Goal: Task Accomplishment & Management: Manage account settings

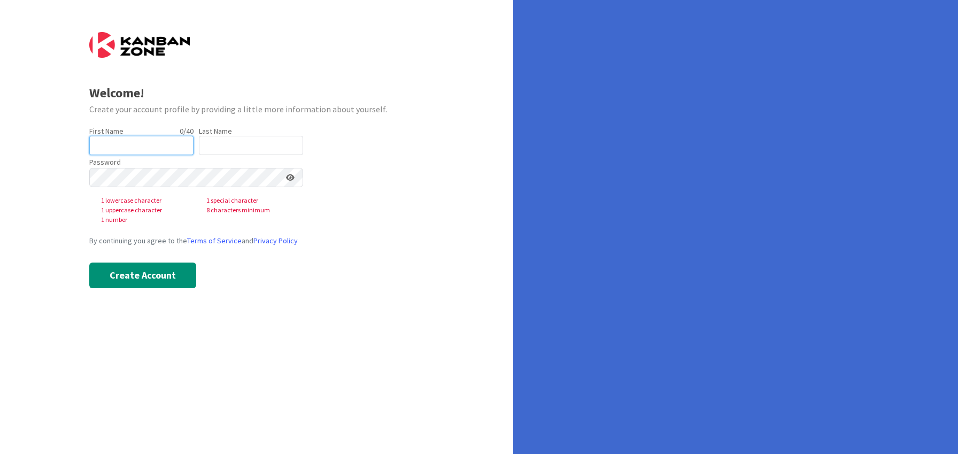
click at [142, 143] on input "text" at bounding box center [141, 145] width 104 height 19
type input "Staci"
click at [207, 149] on input "text" at bounding box center [251, 145] width 104 height 19
type input "Davidson"
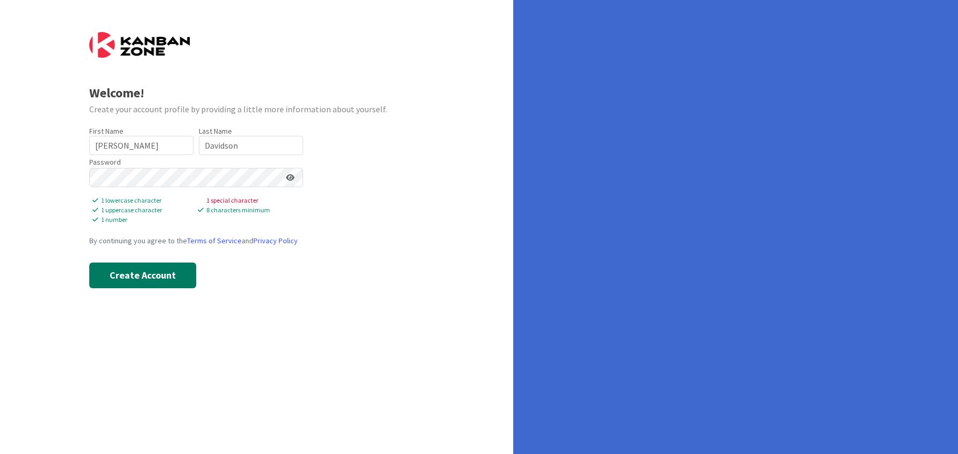
click at [156, 272] on button "Create Account" at bounding box center [142, 276] width 107 height 26
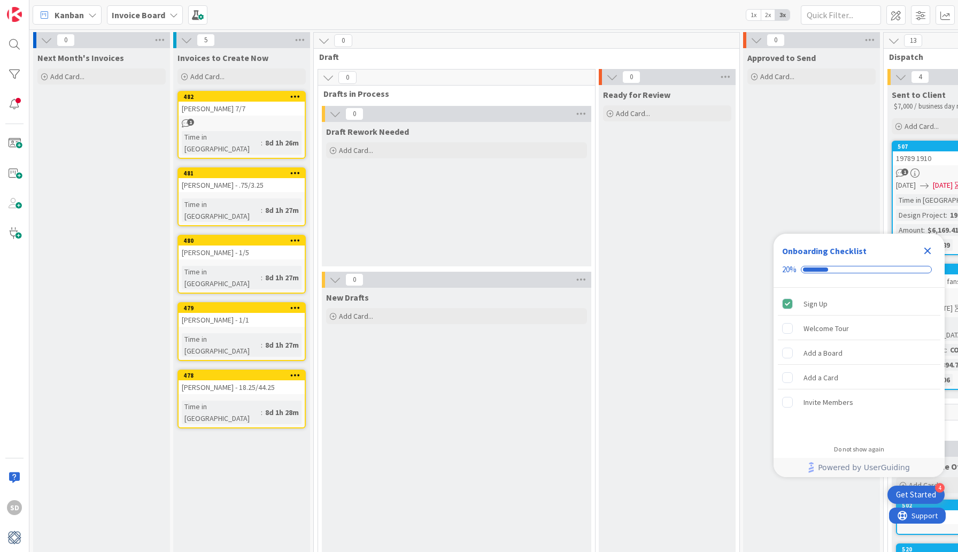
click at [927, 250] on icon "Close Checklist" at bounding box center [927, 251] width 7 height 7
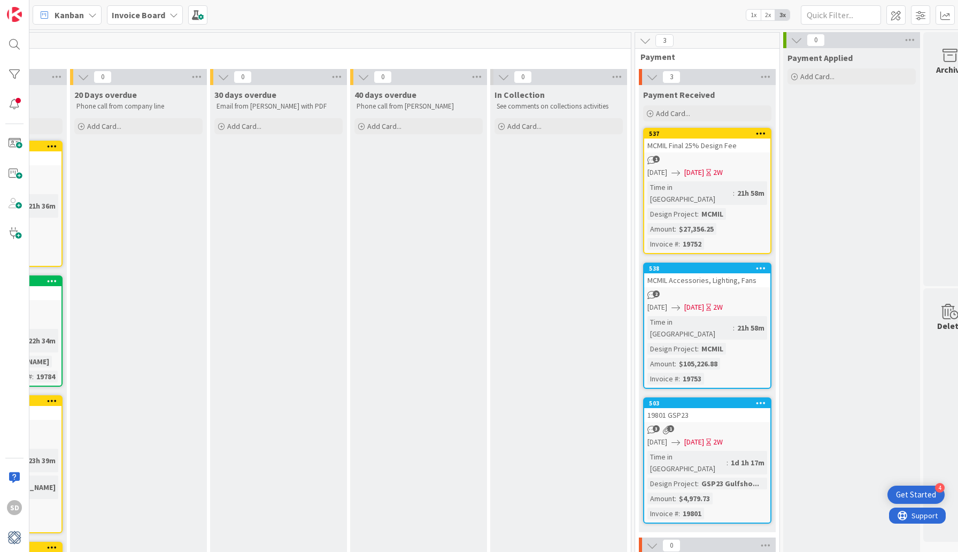
scroll to position [0, 1277]
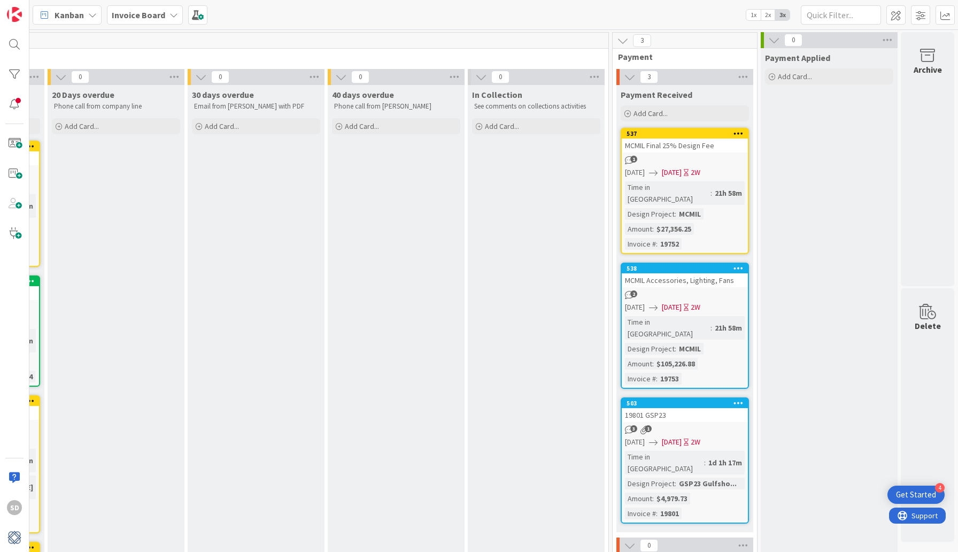
click at [689, 148] on div "MCMIL Final 25% Design Fee" at bounding box center [685, 145] width 126 height 14
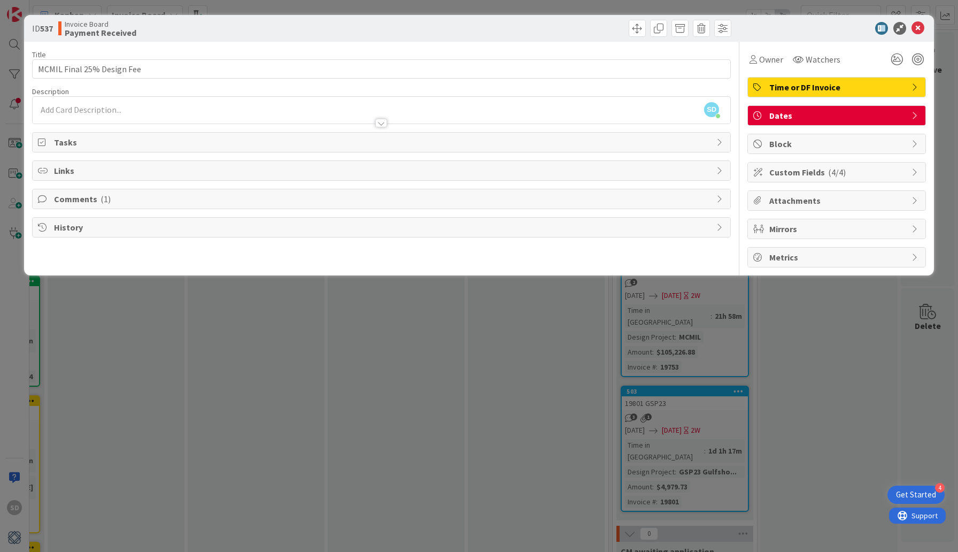
click at [167, 201] on span "Comments ( 1 )" at bounding box center [382, 198] width 657 height 13
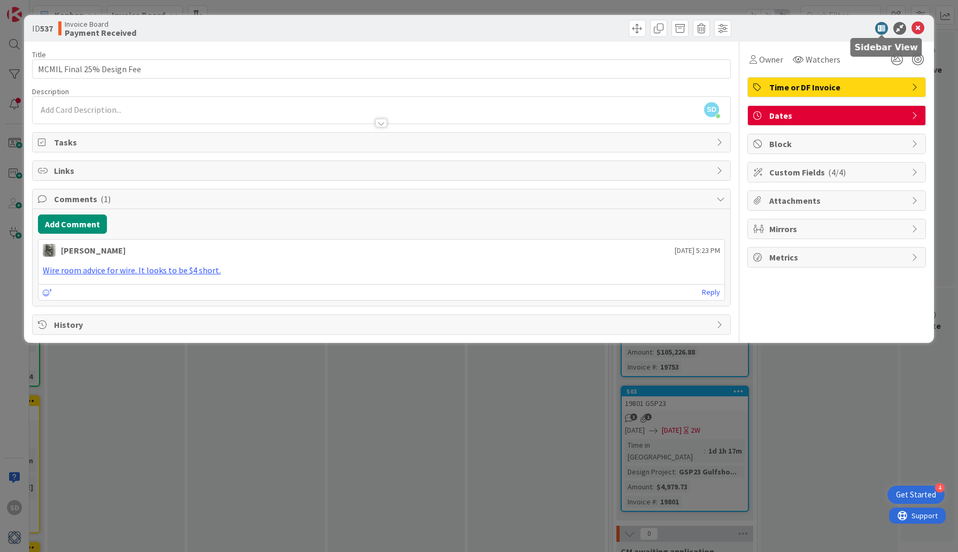
click at [883, 29] on icon at bounding box center [881, 28] width 13 height 13
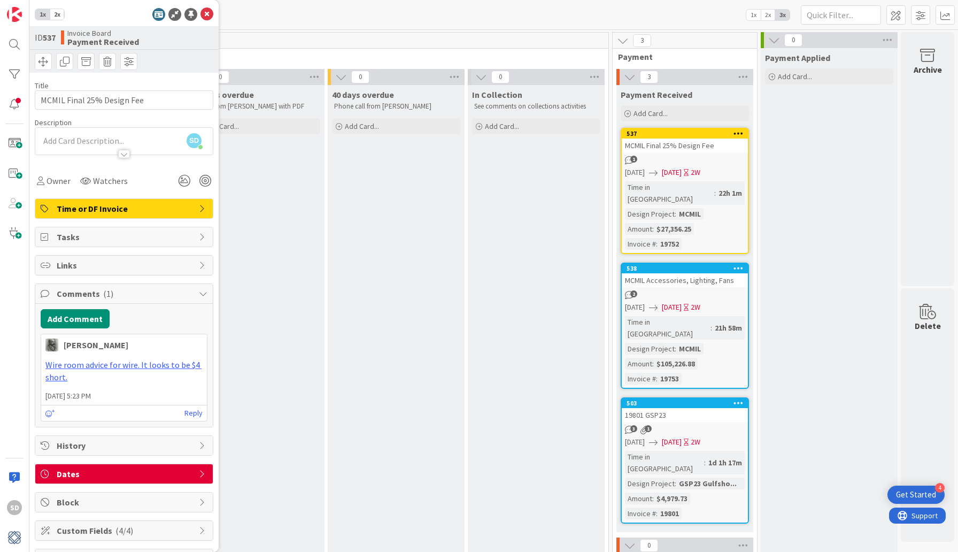
click at [205, 209] on icon at bounding box center [203, 208] width 9 height 9
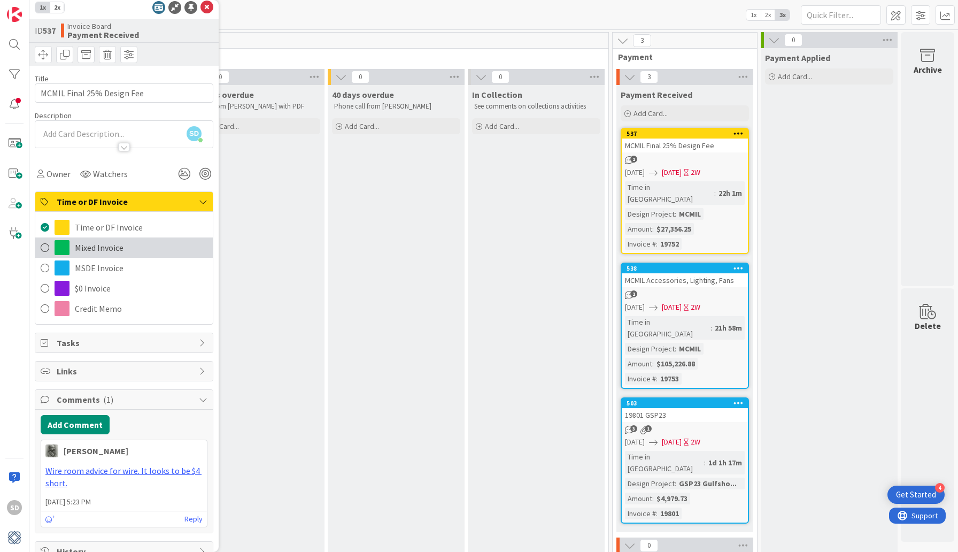
scroll to position [5, 0]
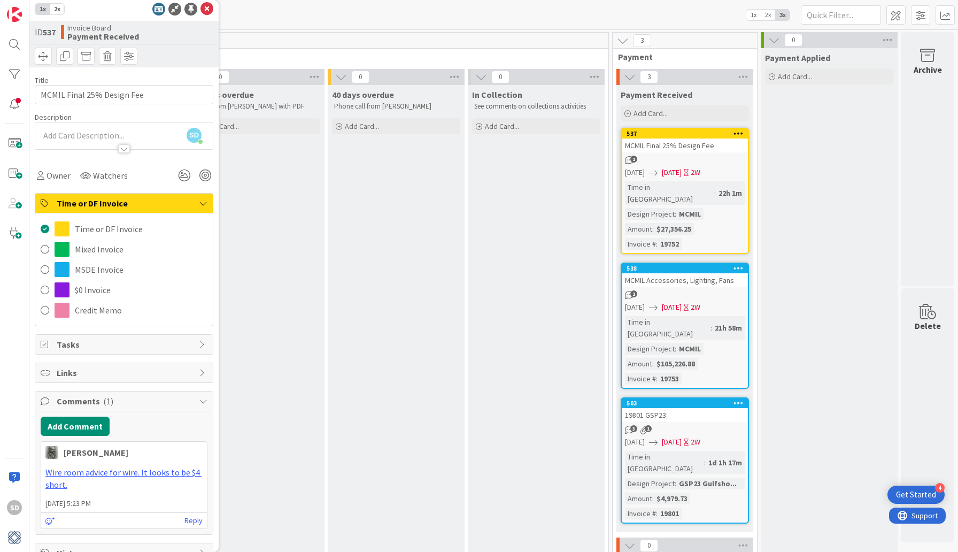
click at [205, 205] on icon at bounding box center [203, 203] width 9 height 9
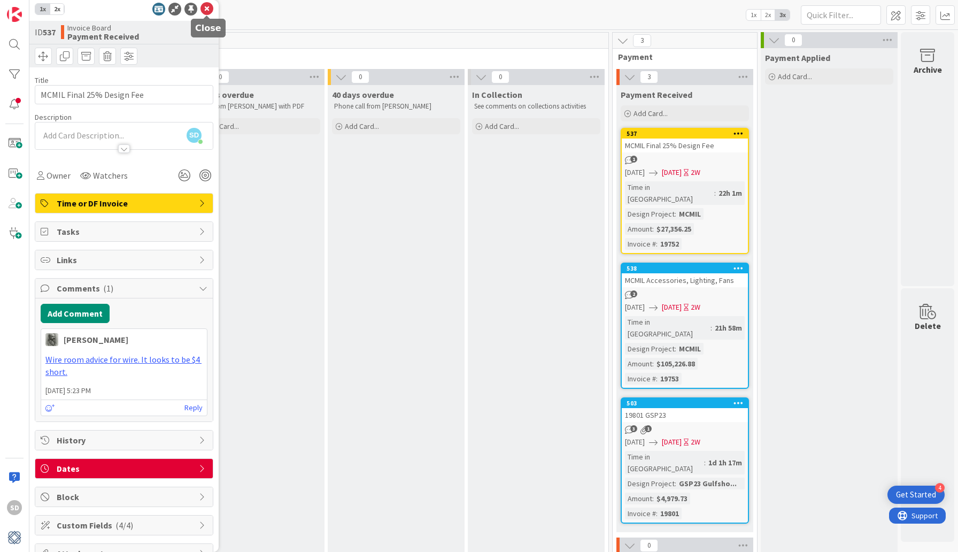
click at [209, 12] on icon at bounding box center [207, 9] width 13 height 13
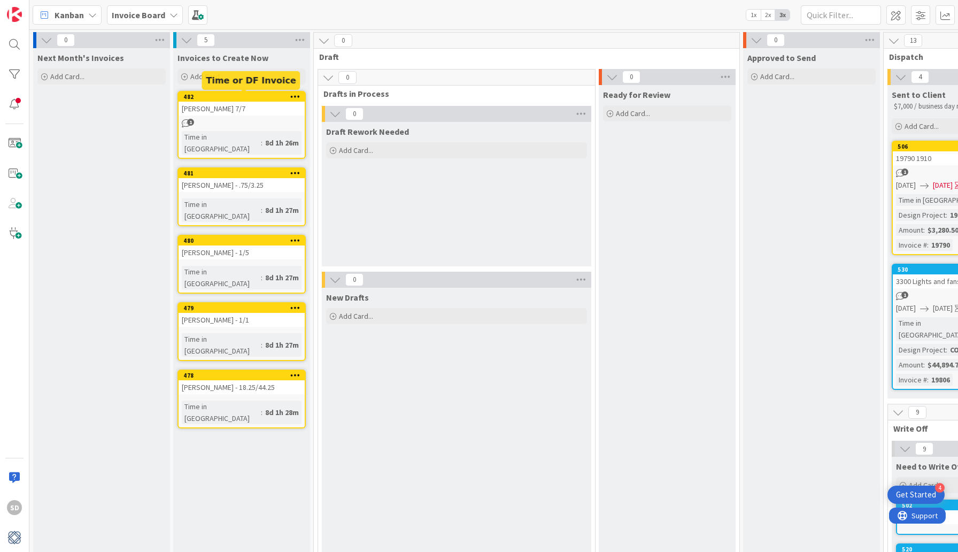
click at [234, 97] on div "482" at bounding box center [243, 96] width 121 height 7
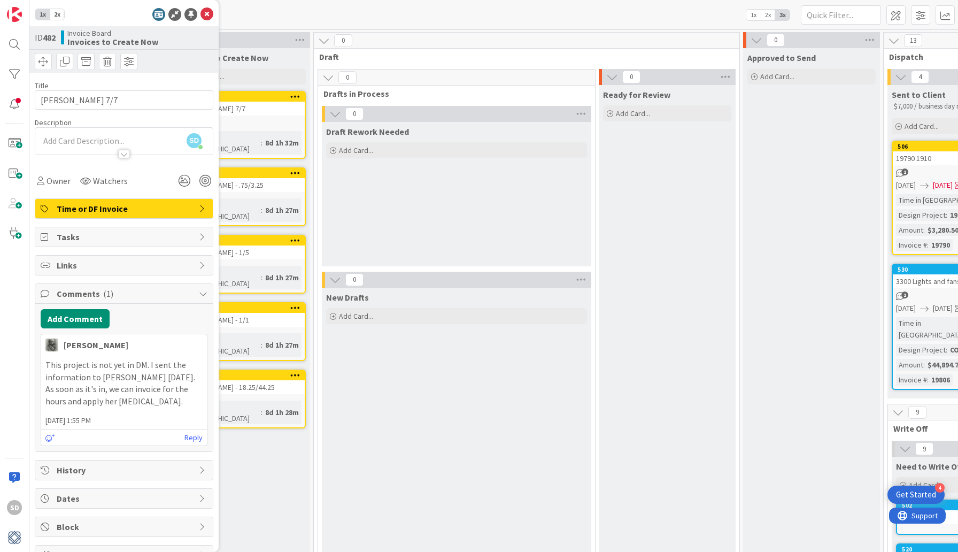
click at [144, 294] on span "Comments ( 1 )" at bounding box center [125, 293] width 137 height 13
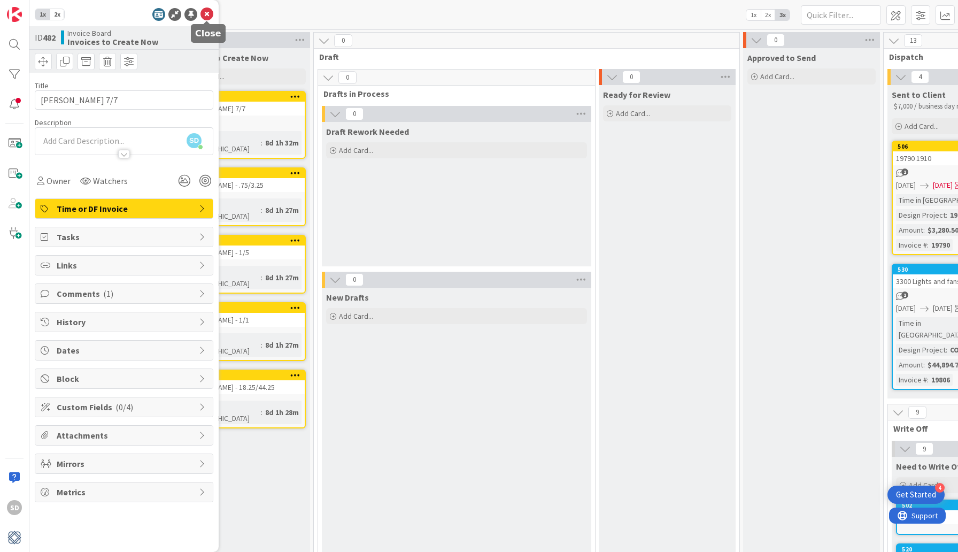
click at [209, 17] on icon at bounding box center [207, 14] width 13 height 13
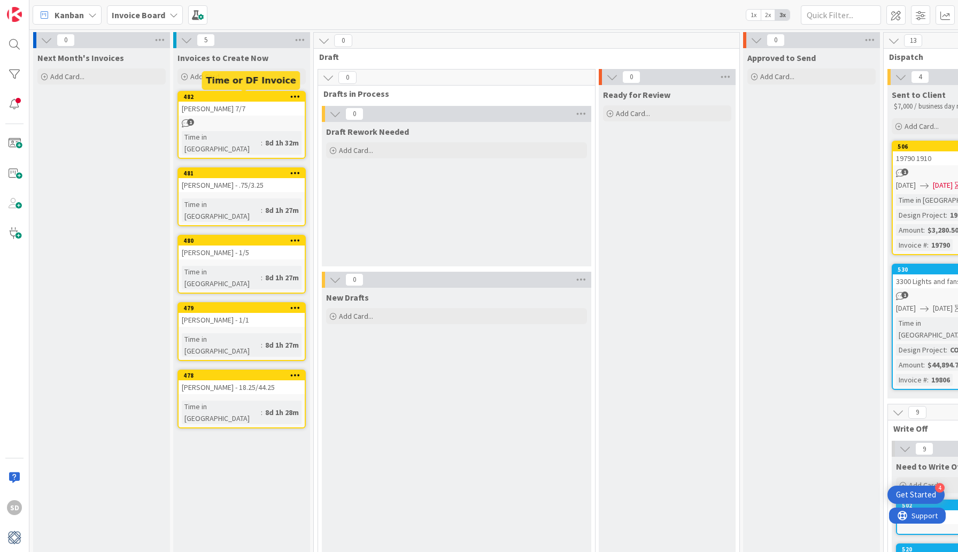
click at [246, 97] on div "482" at bounding box center [243, 96] width 121 height 7
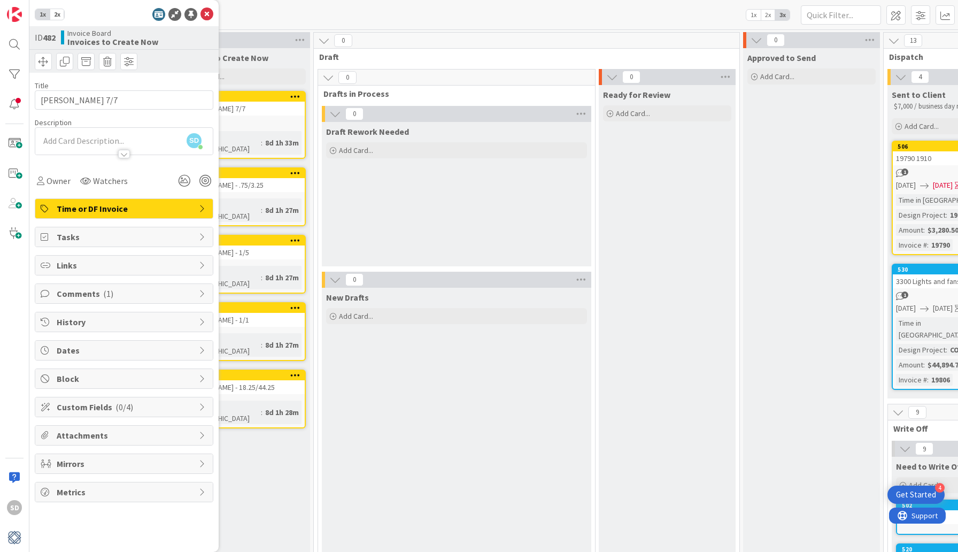
drag, startPoint x: 129, startPoint y: 296, endPoint x: 129, endPoint y: 239, distance: 57.2
click at [129, 239] on div "Title 10 / 128 Griggs 7/7 Description SD Staci Davidson just joined Owner Watch…" at bounding box center [124, 202] width 179 height 259
click at [128, 294] on span "Comments ( 1 )" at bounding box center [125, 293] width 137 height 13
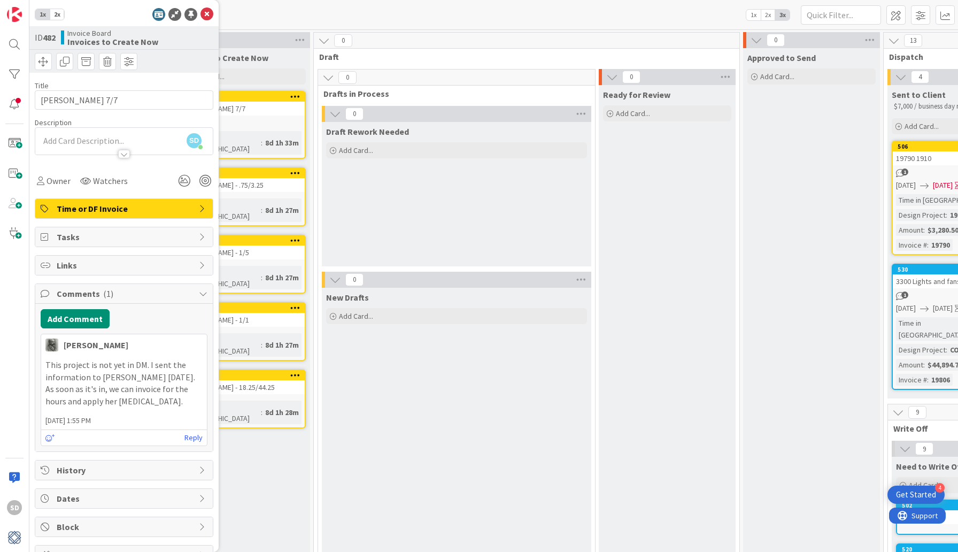
click at [128, 294] on span "Comments ( 1 )" at bounding box center [125, 293] width 137 height 13
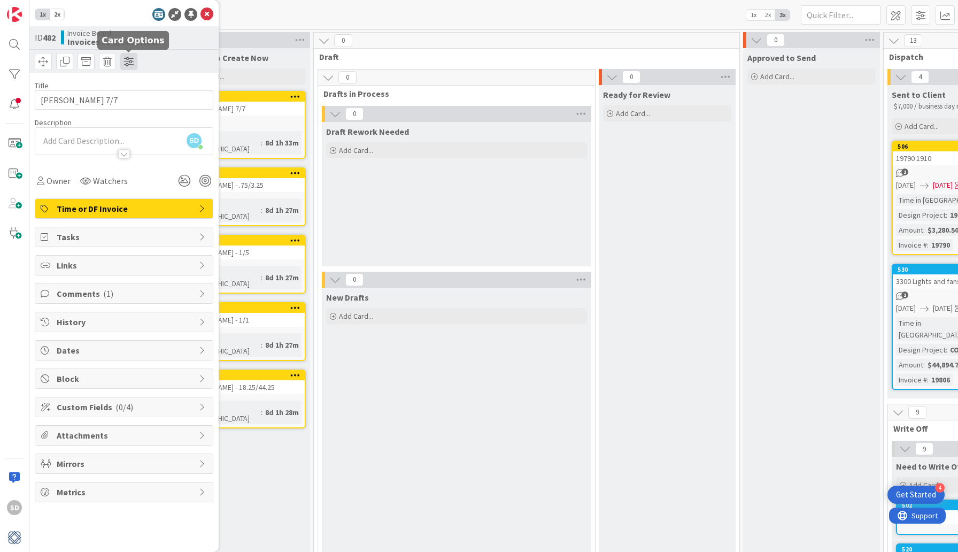
click at [133, 64] on span at bounding box center [128, 61] width 17 height 17
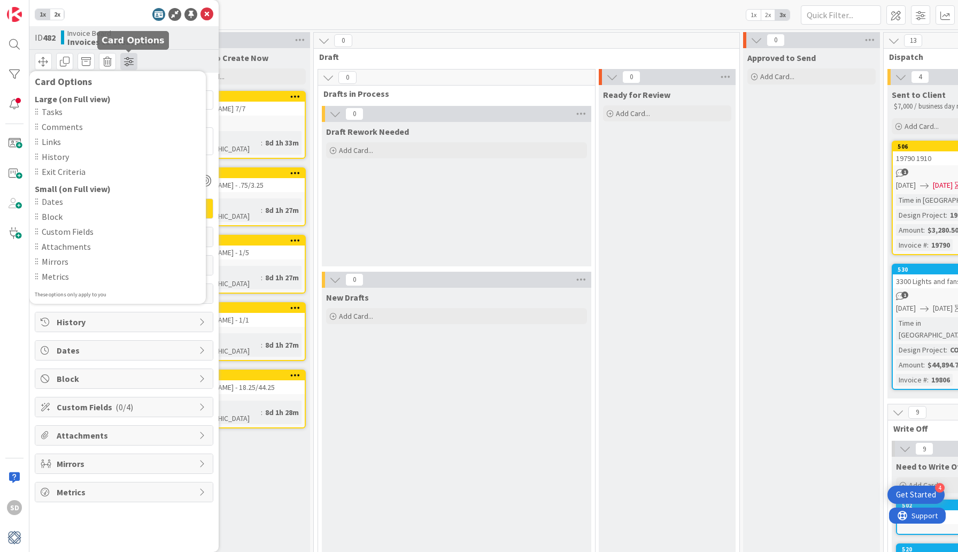
click at [137, 65] on span at bounding box center [128, 61] width 17 height 17
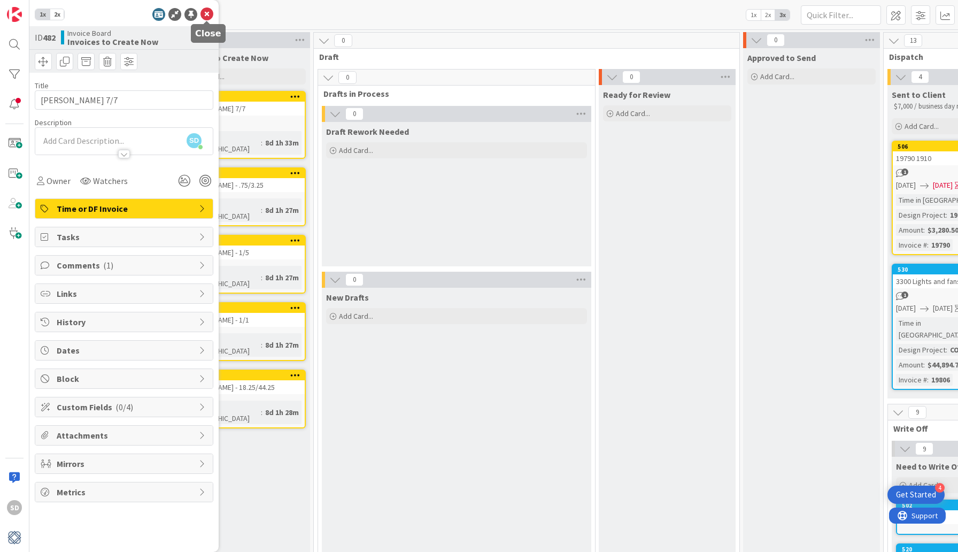
click at [208, 16] on icon at bounding box center [207, 14] width 13 height 13
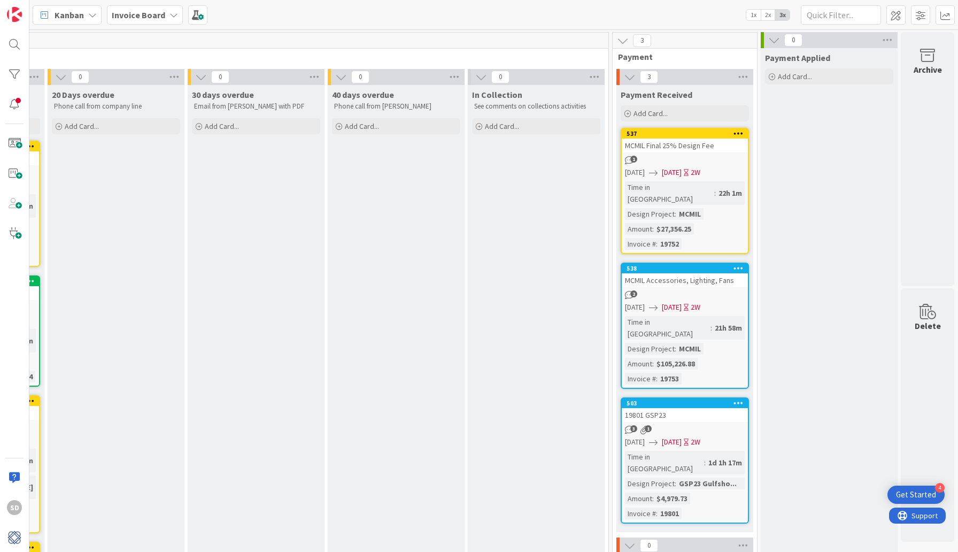
scroll to position [3, 1277]
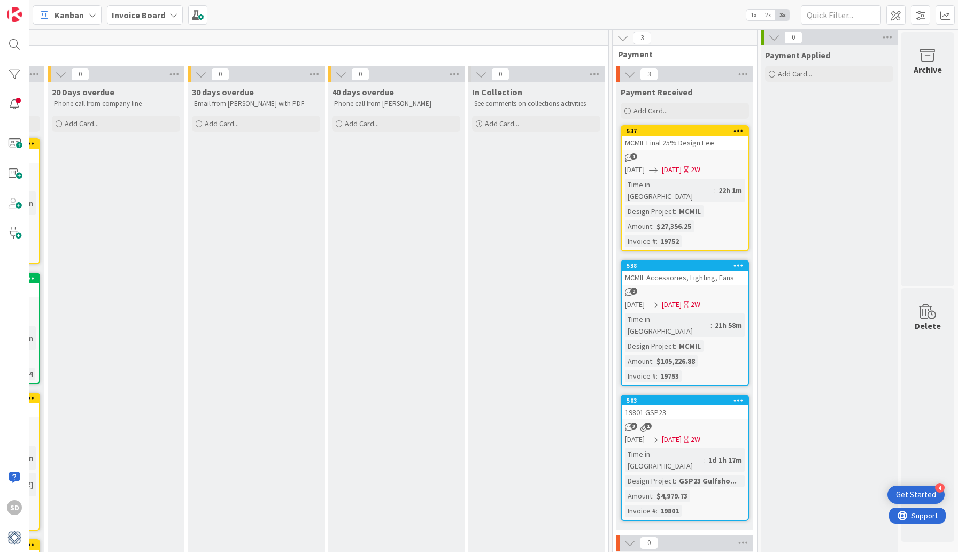
click at [664, 396] on div "503" at bounding box center [685, 401] width 126 height 10
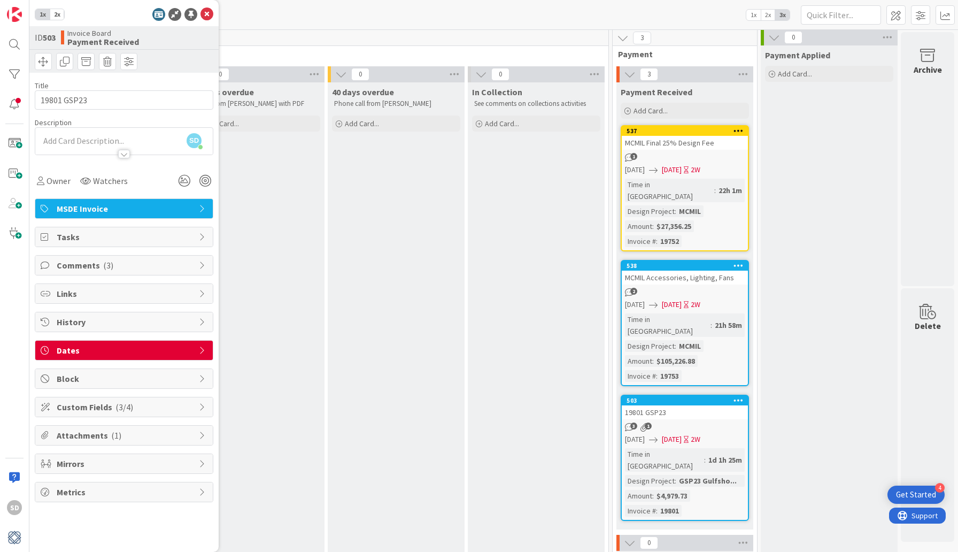
click at [88, 328] on div "History" at bounding box center [124, 321] width 178 height 19
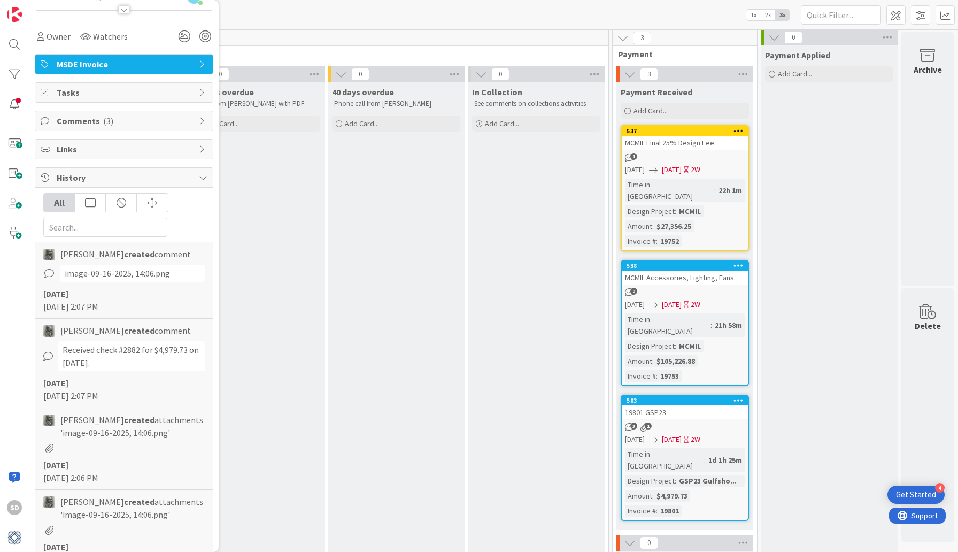
scroll to position [115, 0]
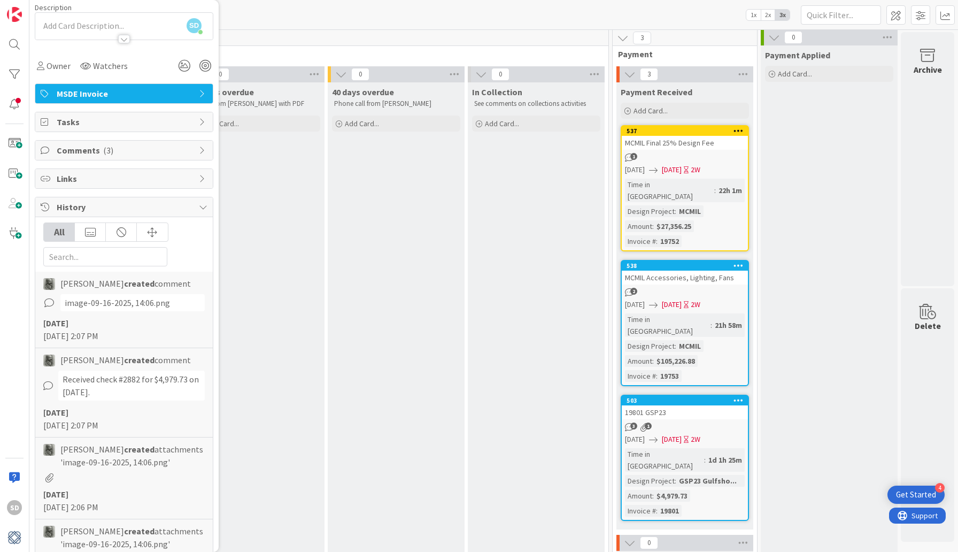
click at [199, 209] on icon at bounding box center [203, 207] width 9 height 9
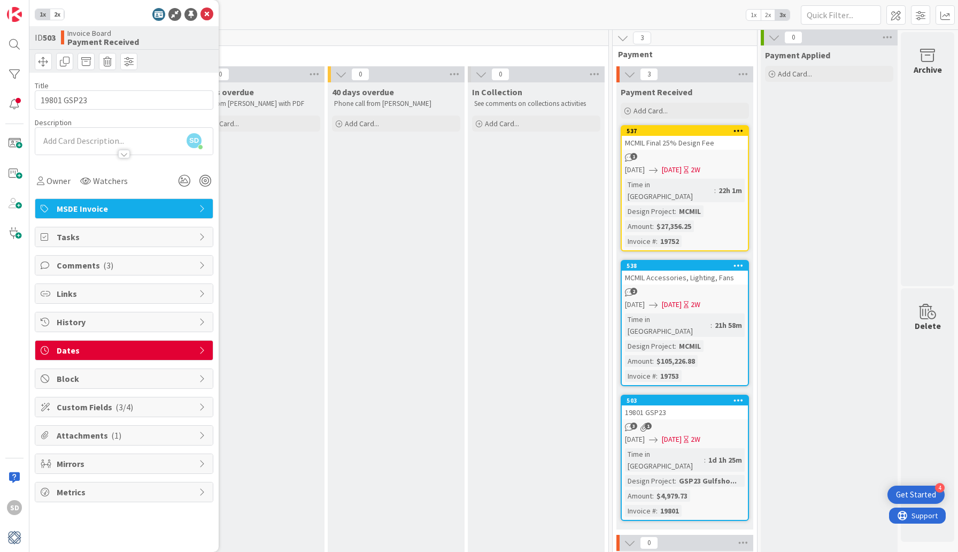
click at [75, 267] on span "Comments ( 3 )" at bounding box center [125, 265] width 137 height 13
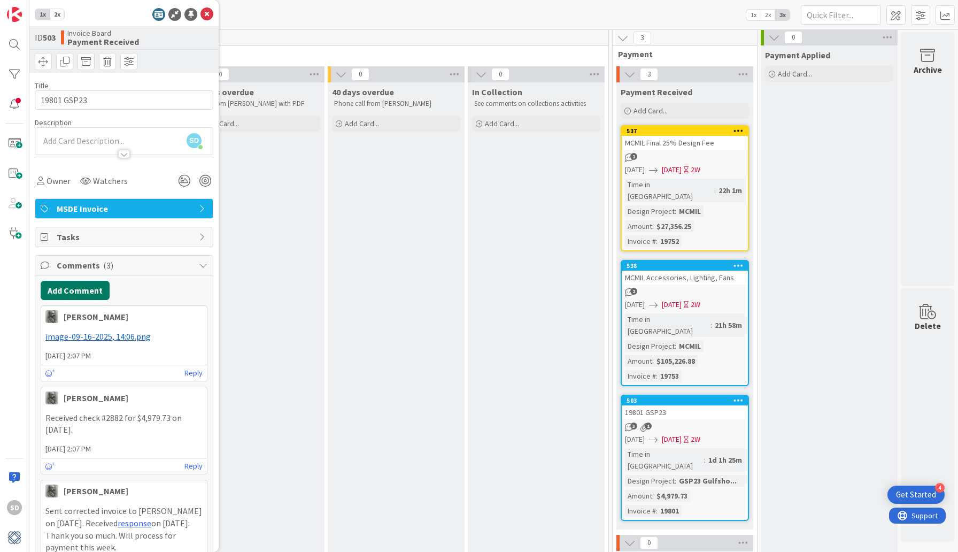
click at [70, 286] on button "Add Comment" at bounding box center [75, 290] width 69 height 19
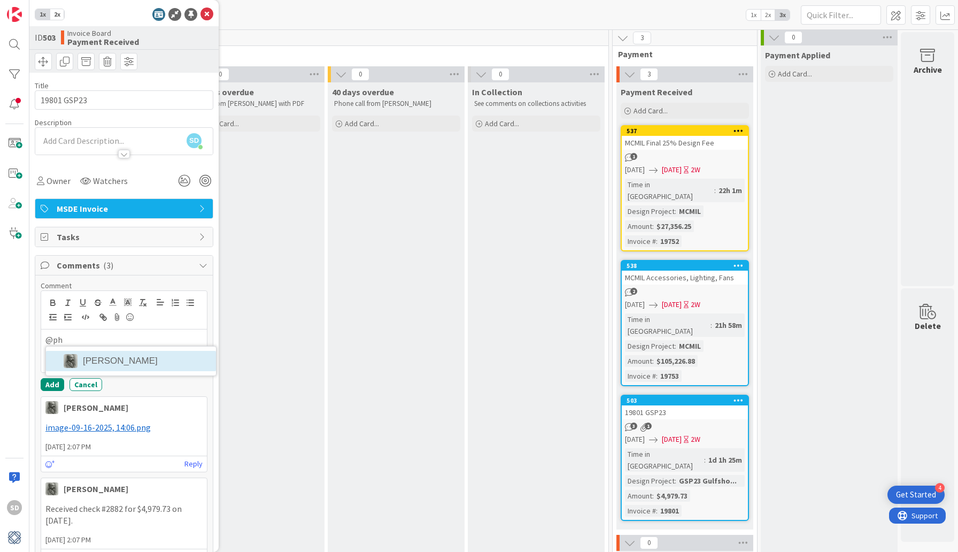
click at [95, 357] on li "Philip Allen" at bounding box center [131, 361] width 170 height 20
click at [89, 384] on button "Cancel" at bounding box center [86, 384] width 33 height 13
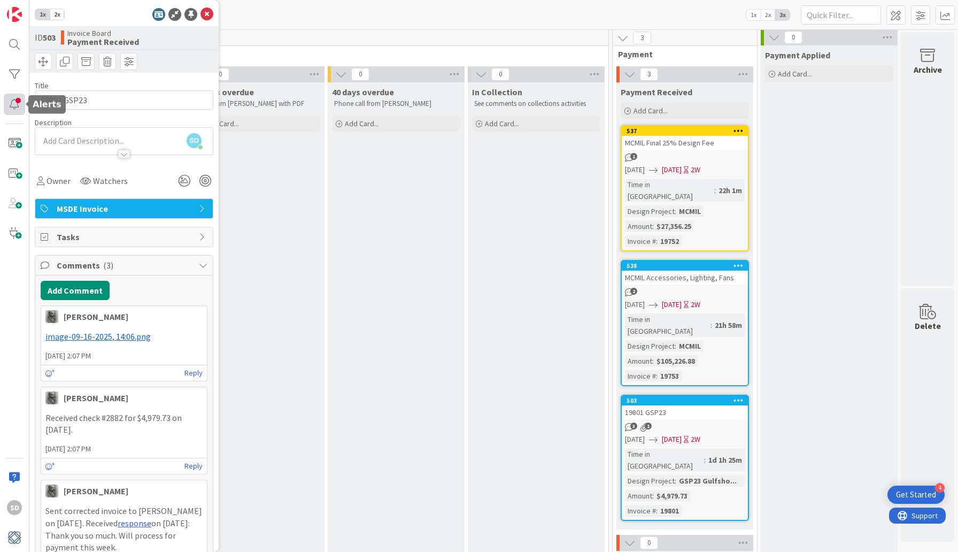
click at [17, 103] on div at bounding box center [14, 104] width 21 height 21
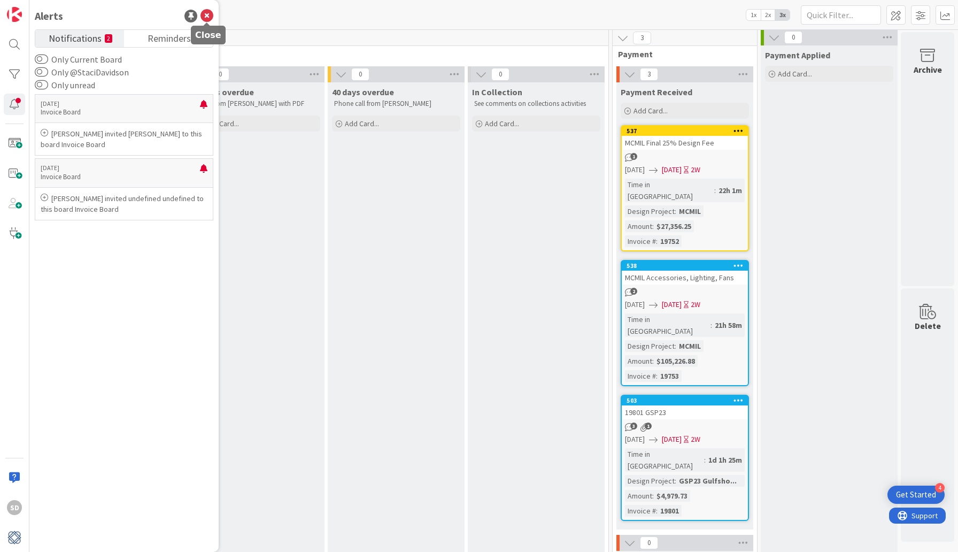
click at [208, 18] on icon at bounding box center [207, 16] width 13 height 13
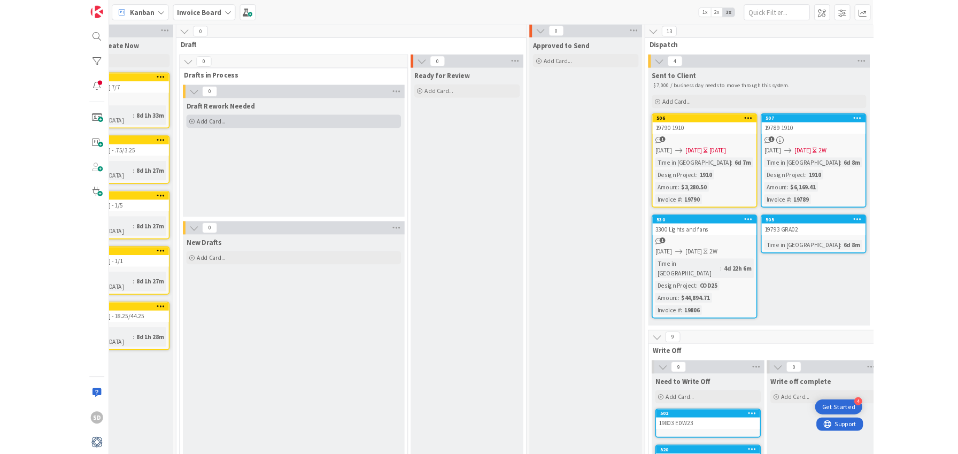
scroll to position [3, 207]
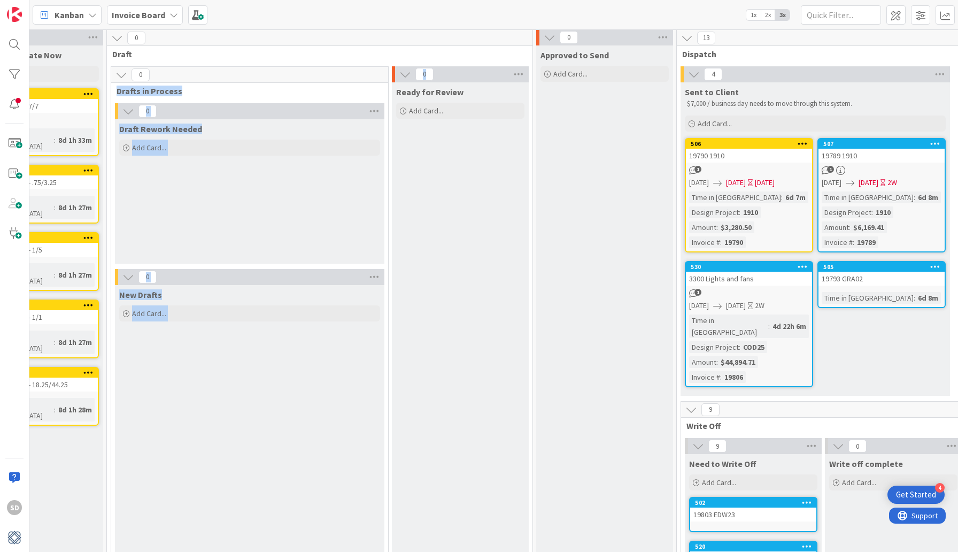
drag, startPoint x: 456, startPoint y: 79, endPoint x: 284, endPoint y: 79, distance: 171.6
click at [284, 79] on div "0 Drafts in Process 0 Draft Rework Needed Add Card... 0 New Drafts Add Card... …" at bounding box center [319, 519] width 421 height 906
click at [473, 75] on div "0" at bounding box center [460, 74] width 137 height 16
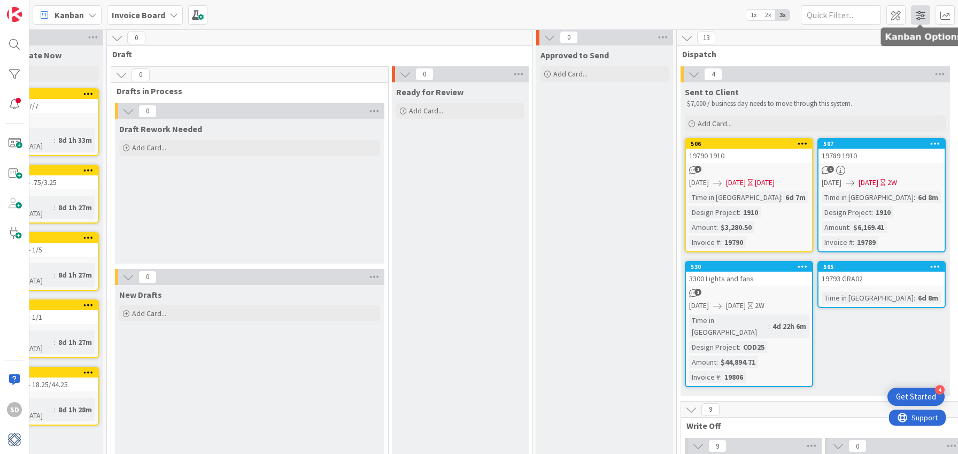
click at [927, 21] on span at bounding box center [920, 14] width 19 height 19
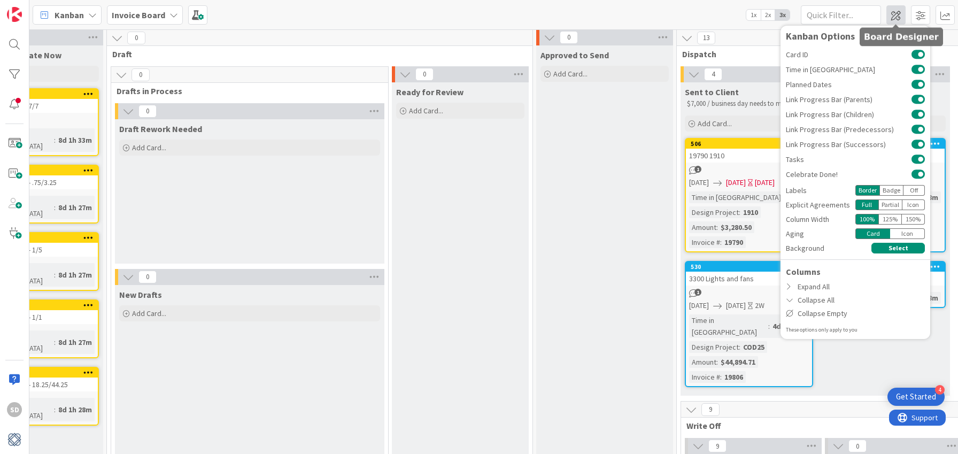
click at [896, 18] on span at bounding box center [896, 14] width 19 height 19
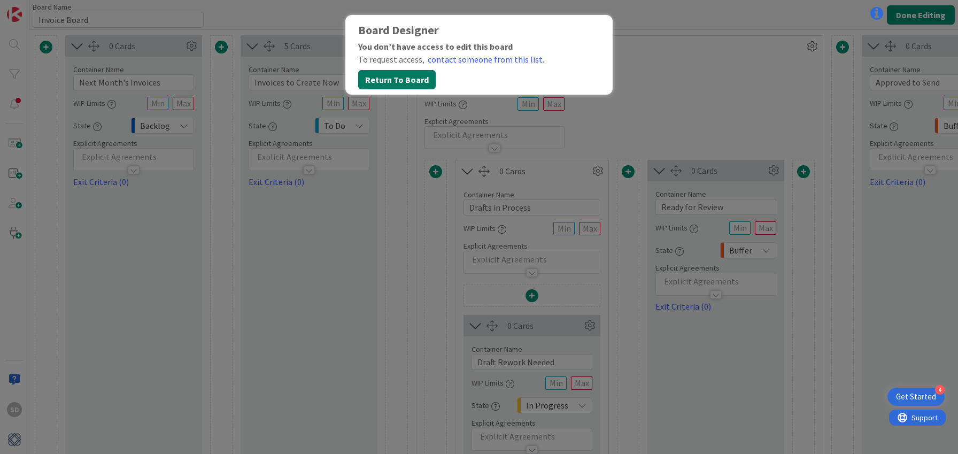
click at [405, 82] on button "Return To Board" at bounding box center [397, 79] width 78 height 19
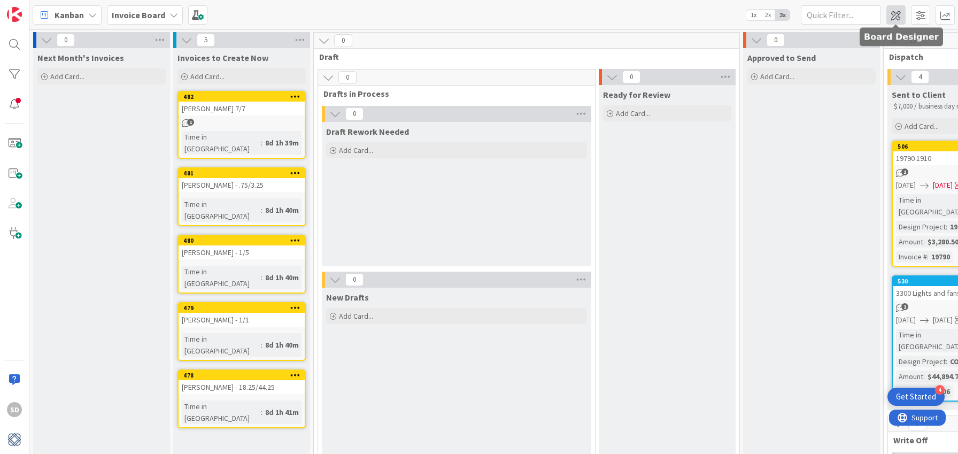
click at [894, 14] on span at bounding box center [896, 14] width 19 height 19
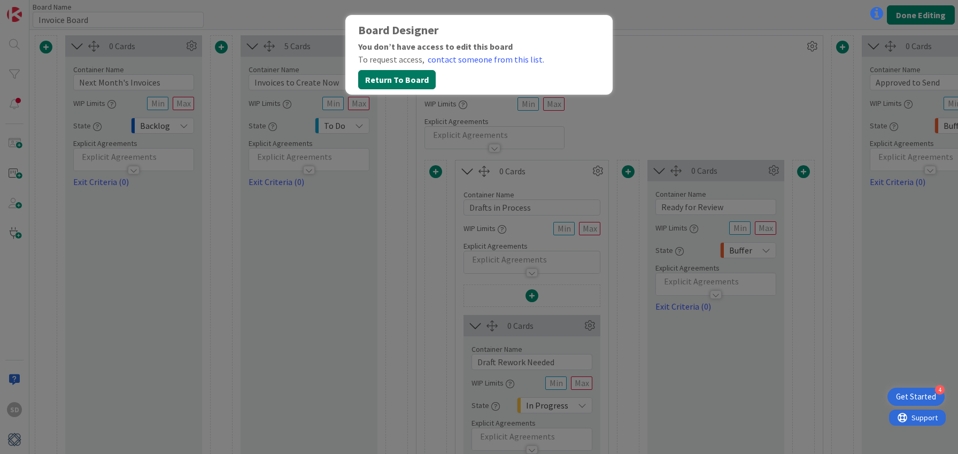
click at [407, 79] on button "Return To Board" at bounding box center [397, 79] width 78 height 19
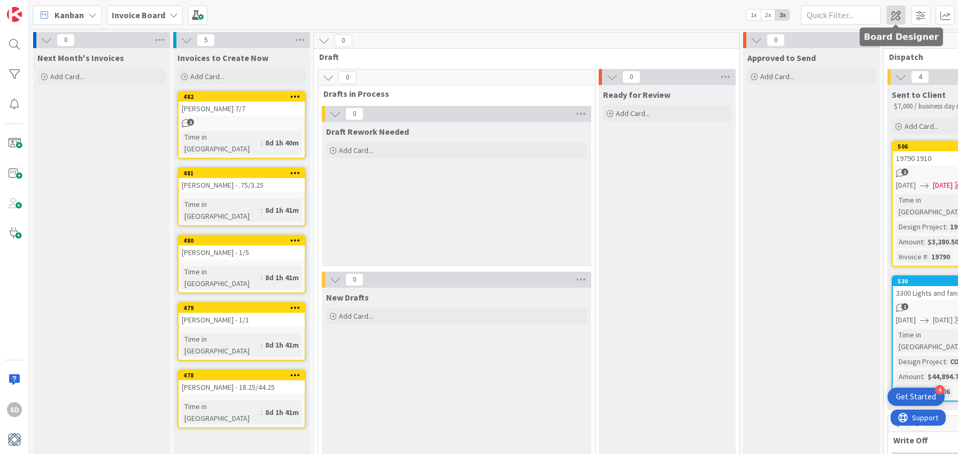
click at [899, 14] on span at bounding box center [896, 14] width 19 height 19
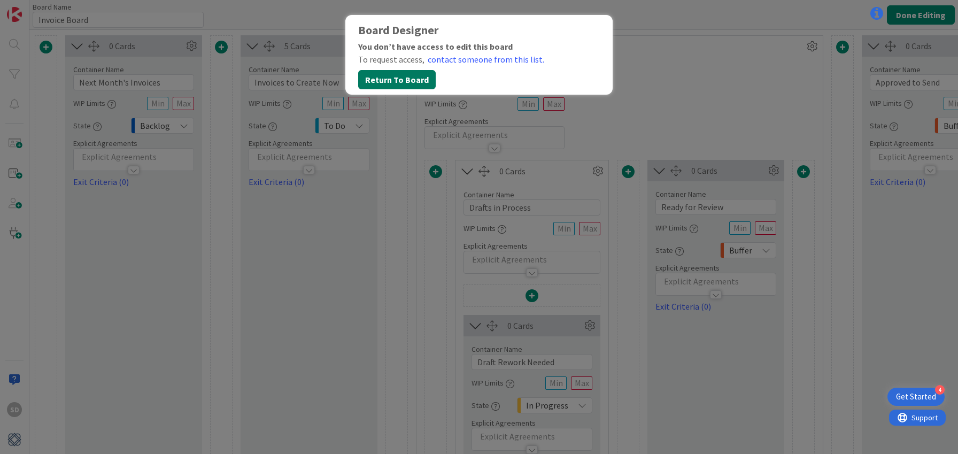
click at [407, 73] on button "Return To Board" at bounding box center [397, 79] width 78 height 19
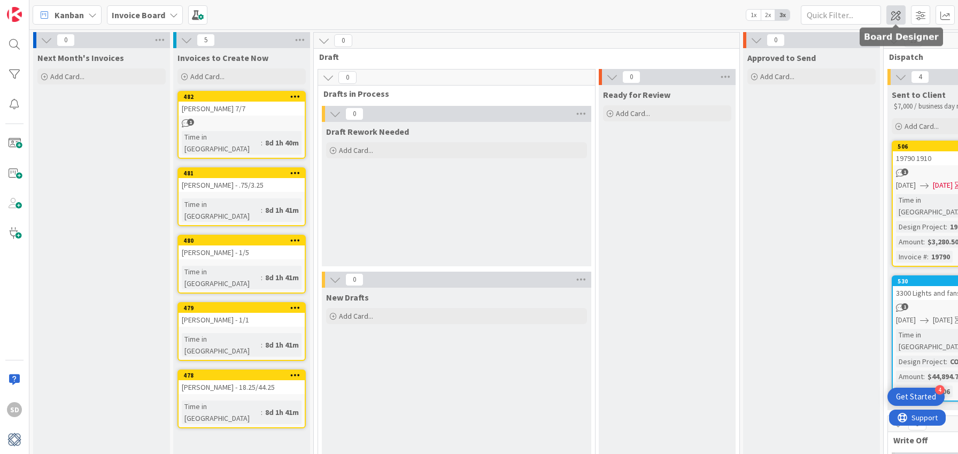
click at [900, 21] on span at bounding box center [896, 14] width 19 height 19
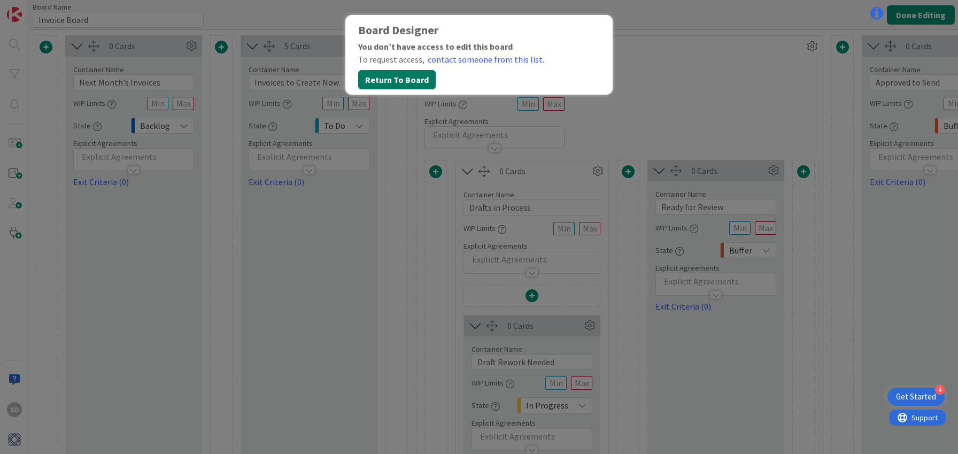
click at [395, 84] on button "Return To Board" at bounding box center [397, 79] width 78 height 19
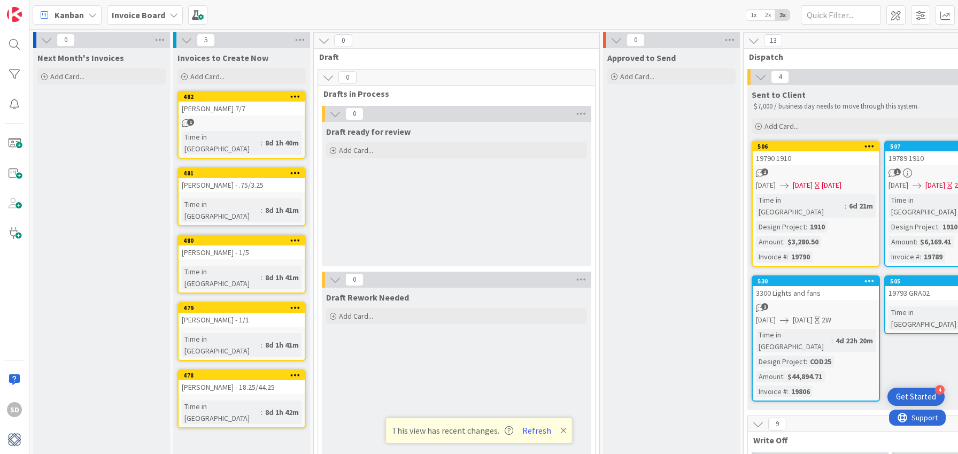
click at [186, 40] on icon at bounding box center [187, 40] width 12 height 12
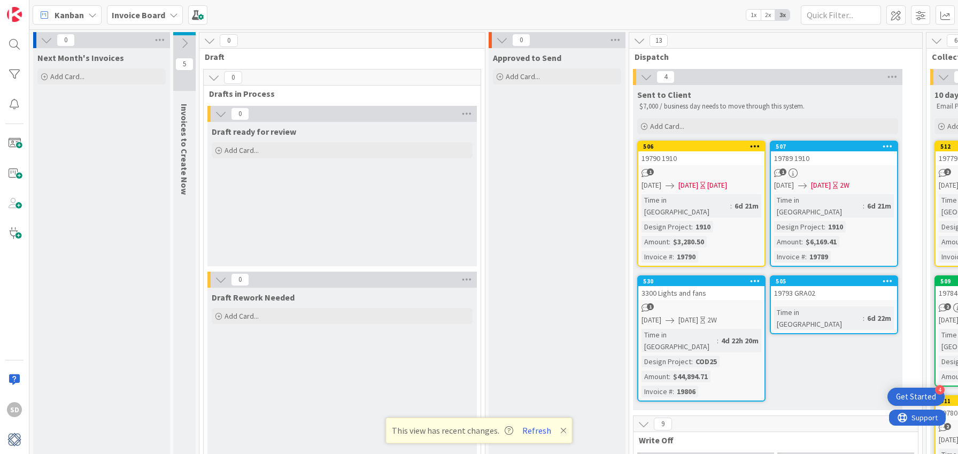
click at [186, 40] on icon at bounding box center [185, 43] width 12 height 12
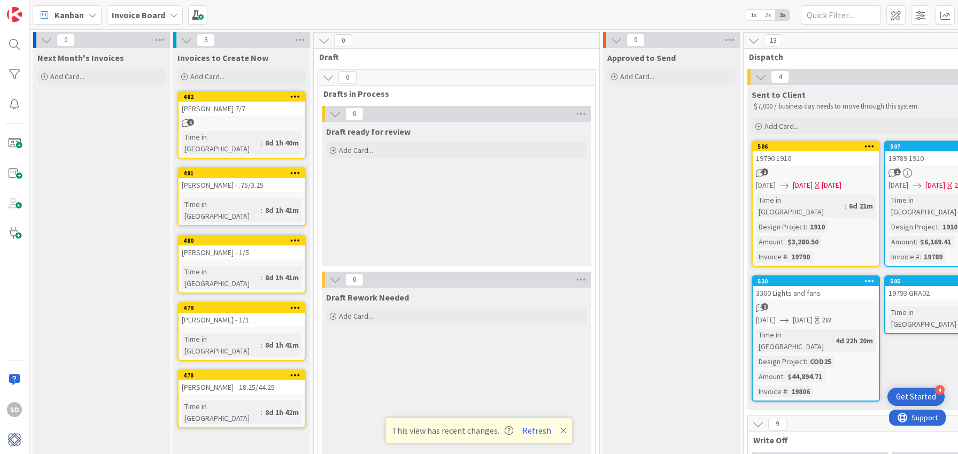
click at [770, 17] on span "2x" at bounding box center [768, 15] width 14 height 11
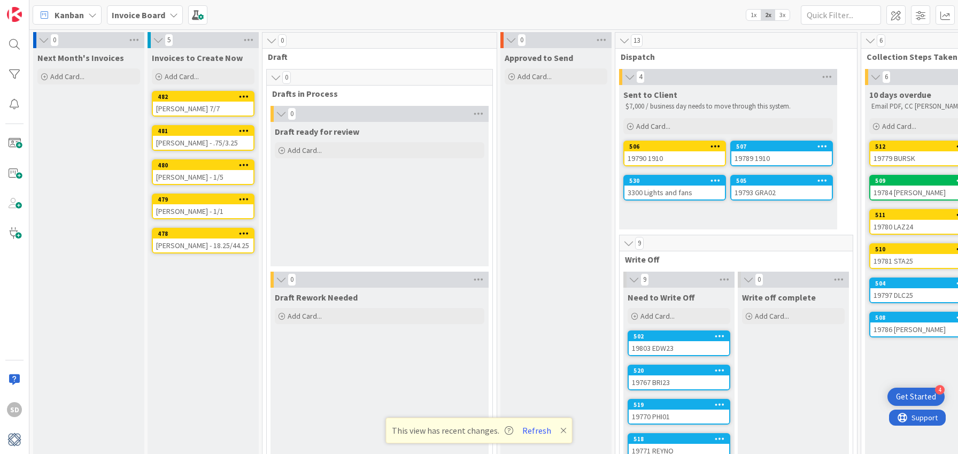
click at [754, 17] on span "1x" at bounding box center [753, 15] width 14 height 11
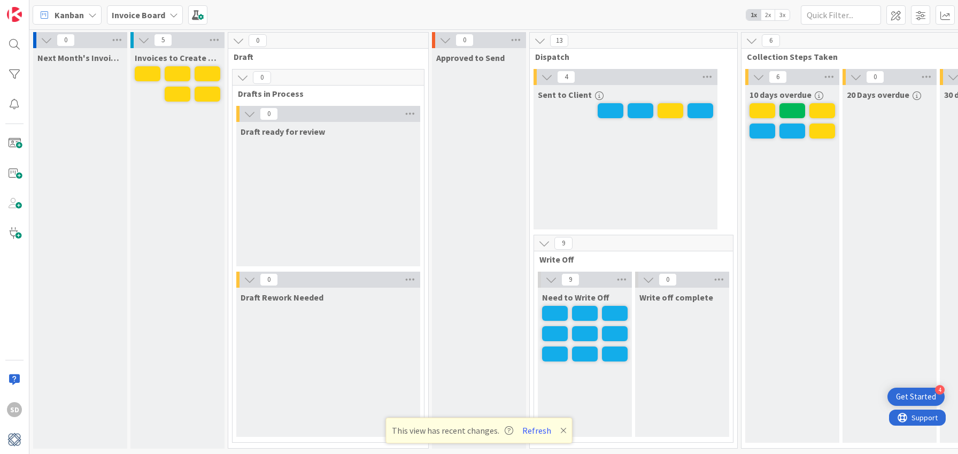
click at [769, 15] on span "2x" at bounding box center [768, 15] width 14 height 11
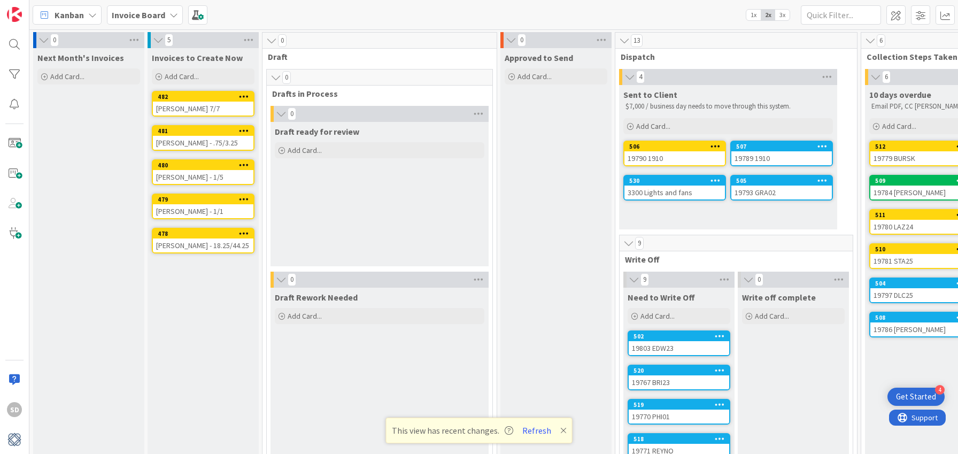
click at [784, 15] on span "3x" at bounding box center [782, 15] width 14 height 11
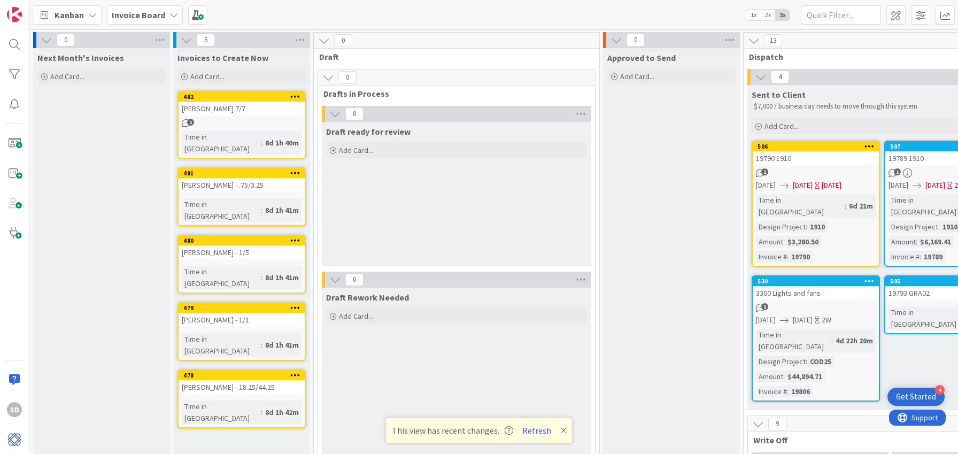
click at [766, 15] on span "2x" at bounding box center [768, 15] width 14 height 11
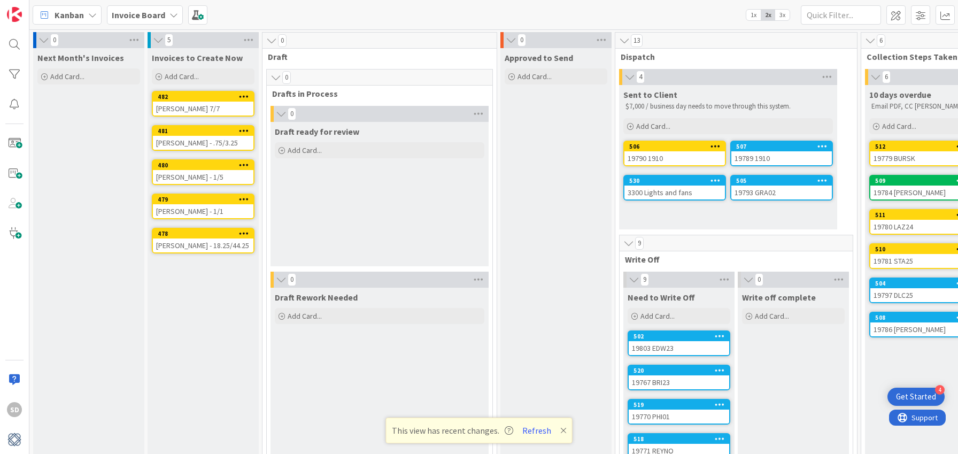
click at [782, 10] on span "3x" at bounding box center [782, 15] width 14 height 11
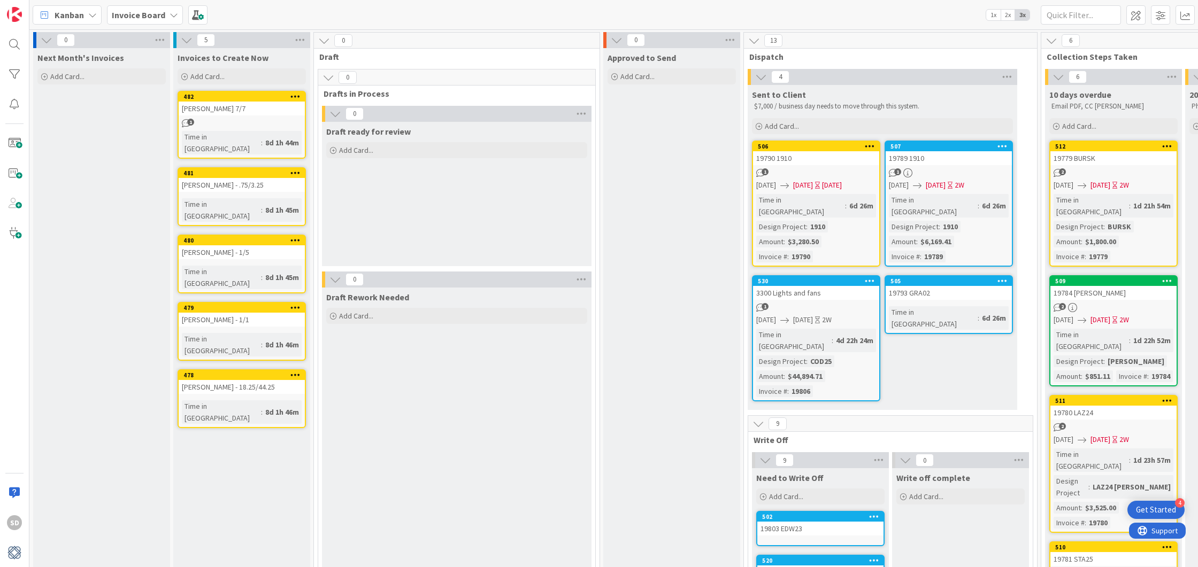
click at [958, 300] on link "509 19784 WARD 2 08/20/2025 08/30/2025 2W Time in Column : 1d 22h 52m Design Pr…" at bounding box center [1113, 330] width 128 height 111
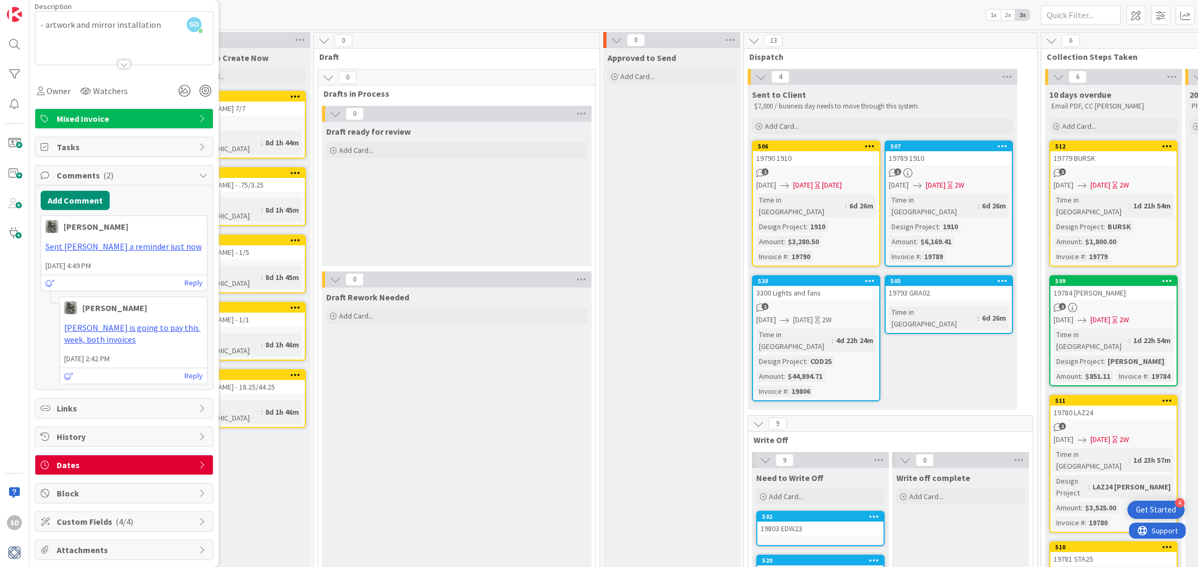
scroll to position [117, 0]
click at [71, 453] on span "Custom Fields ( 4/4 )" at bounding box center [125, 521] width 137 height 13
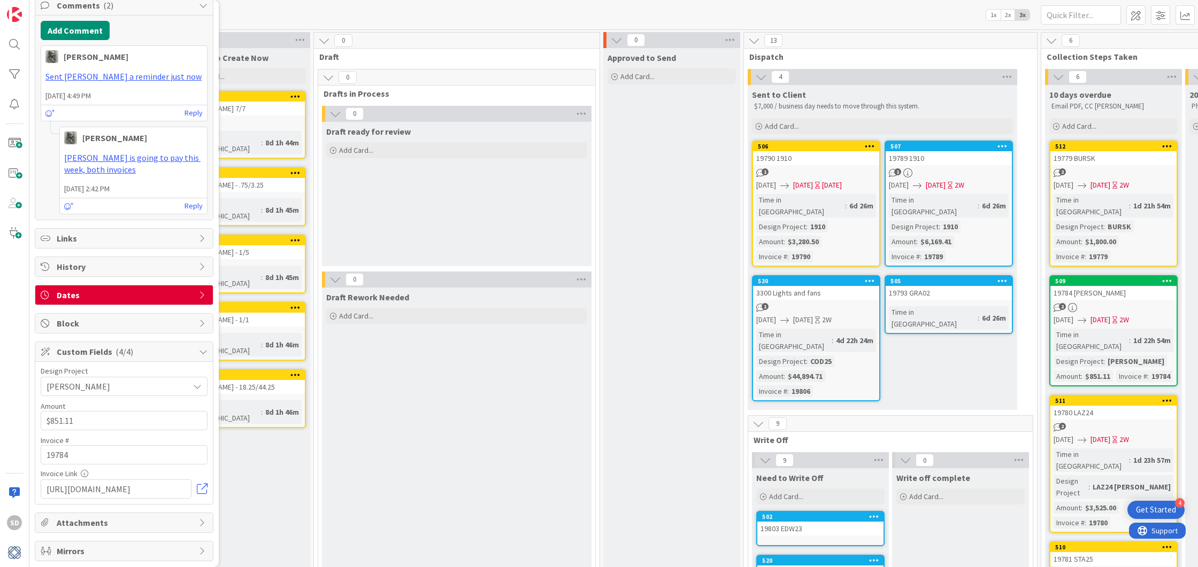
scroll to position [284, 0]
click at [63, 383] on span "[PERSON_NAME]" at bounding box center [115, 388] width 137 height 15
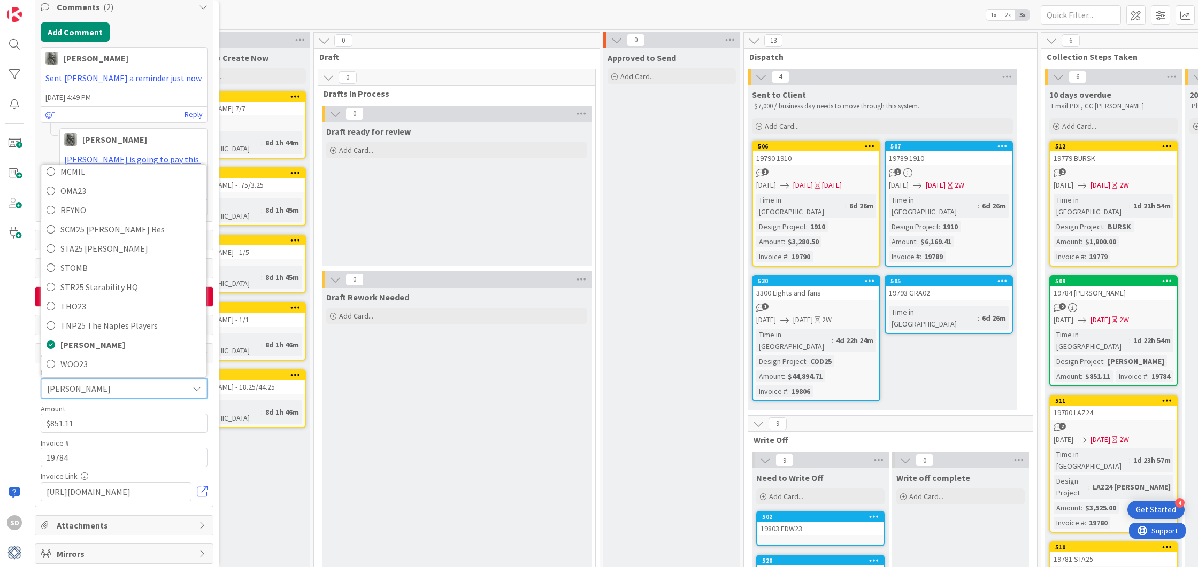
scroll to position [282, 0]
click at [197, 387] on icon at bounding box center [196, 391] width 9 height 9
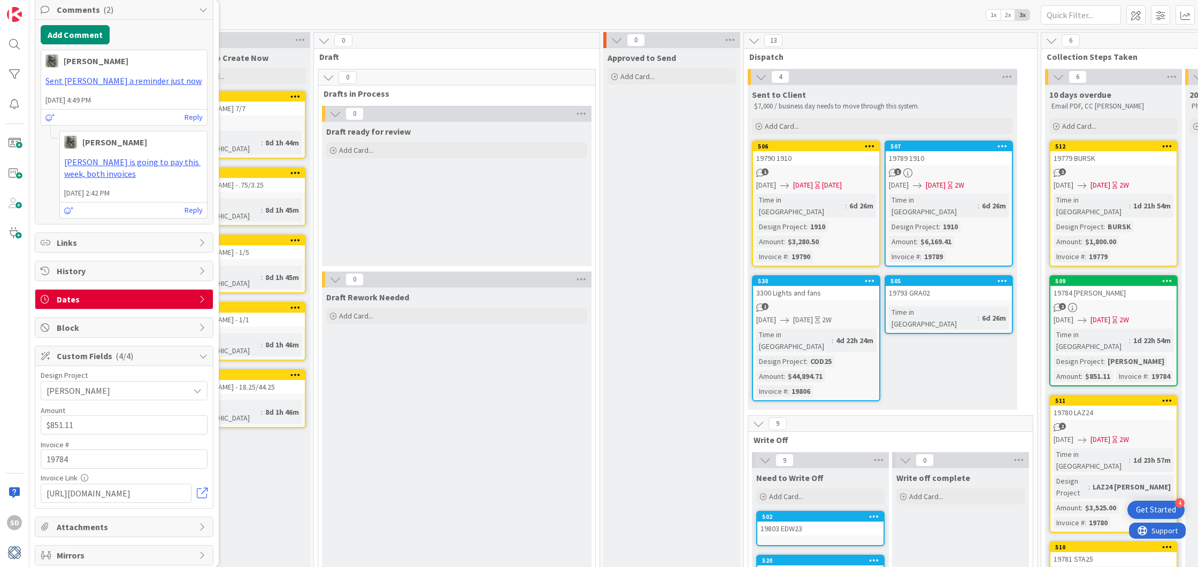
click at [324, 19] on div "Kanban Invoice Board 1x 2x 3x" at bounding box center [613, 14] width 1168 height 29
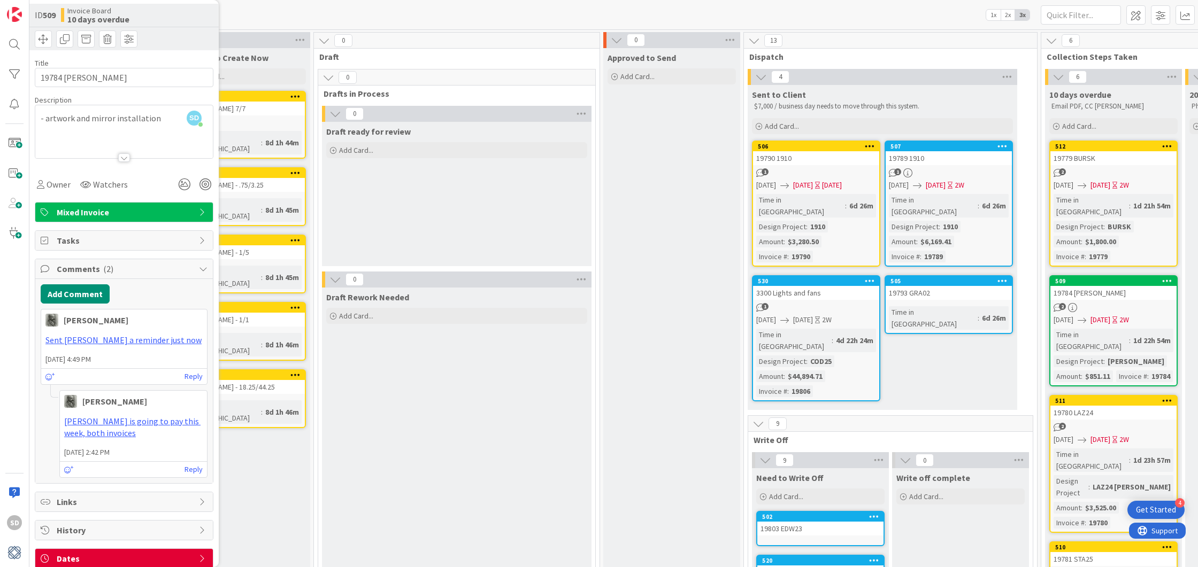
scroll to position [0, 0]
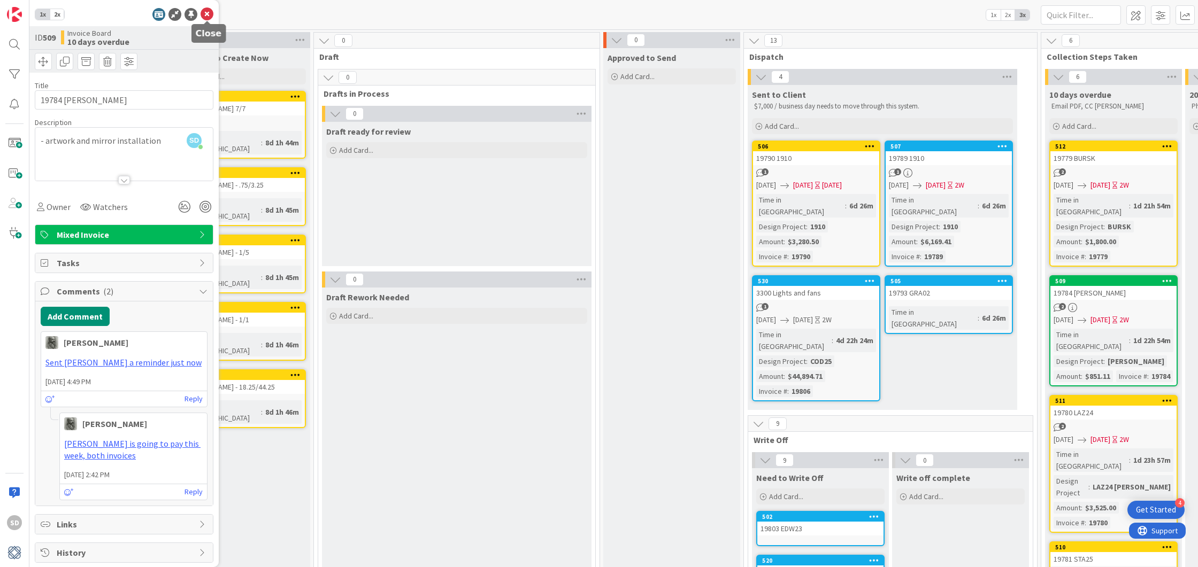
click at [206, 14] on icon at bounding box center [207, 14] width 13 height 13
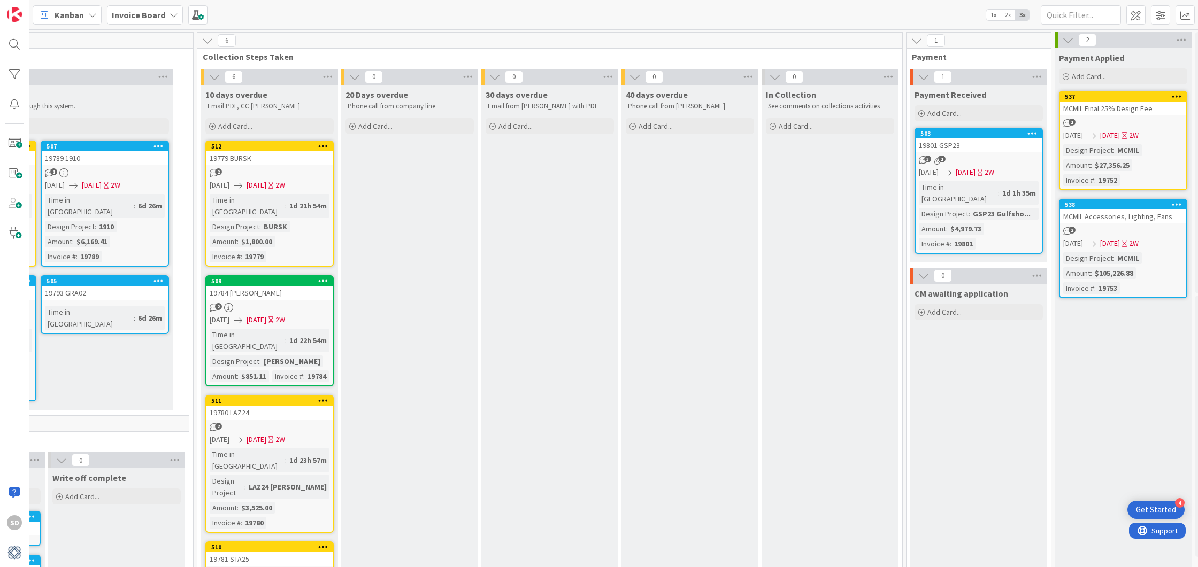
scroll to position [0, 843]
click at [11, 70] on div at bounding box center [14, 74] width 21 height 21
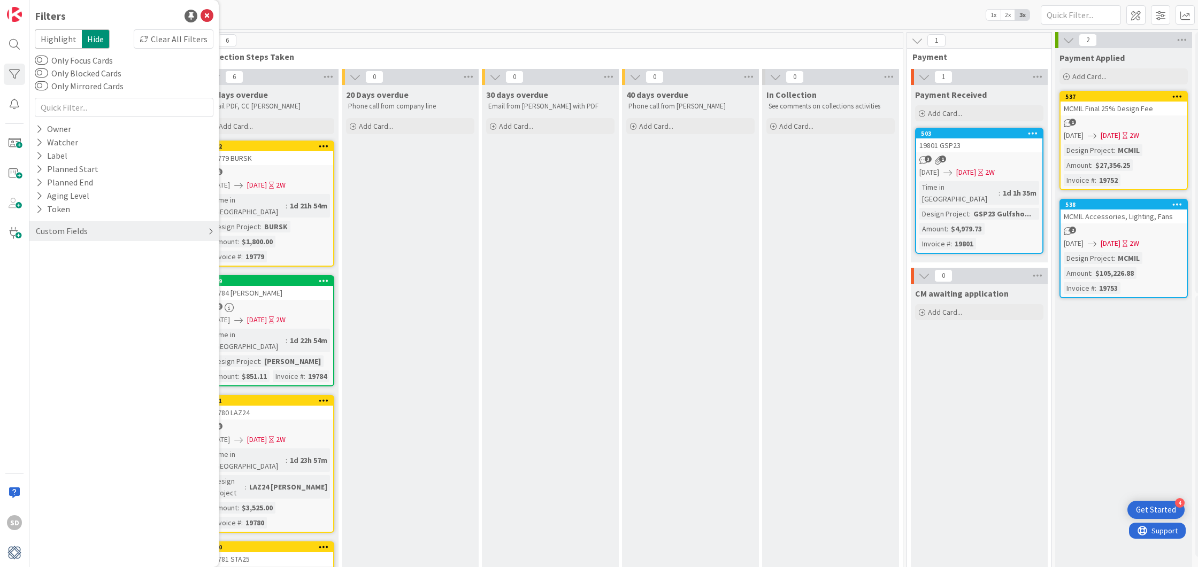
click at [120, 228] on div "Custom Fields" at bounding box center [123, 231] width 189 height 20
click at [47, 251] on button "Design Project" at bounding box center [68, 252] width 67 height 13
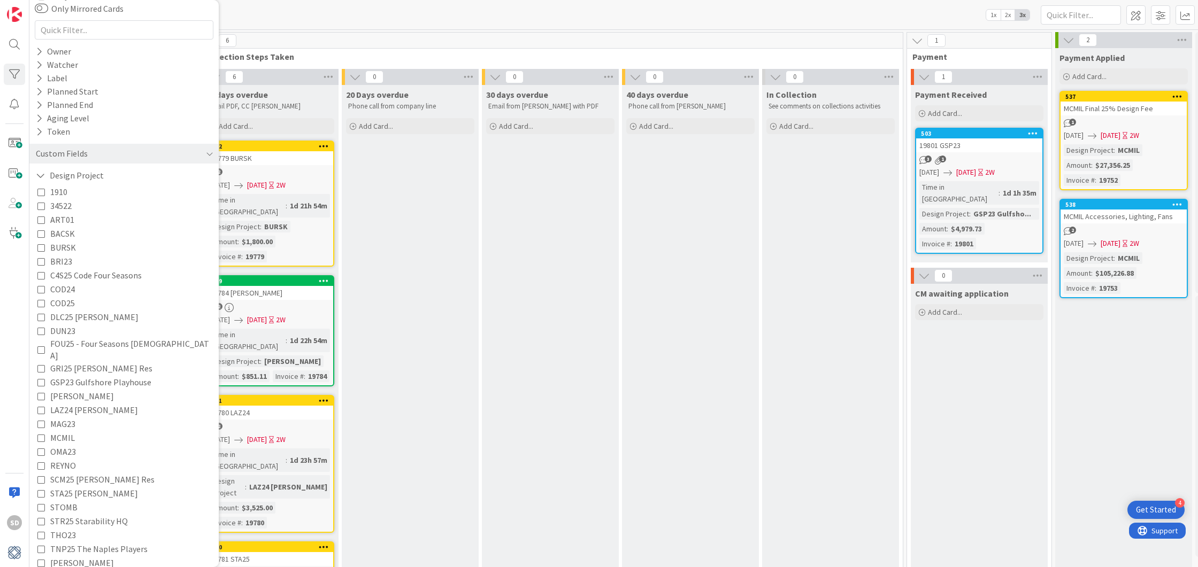
scroll to position [149, 0]
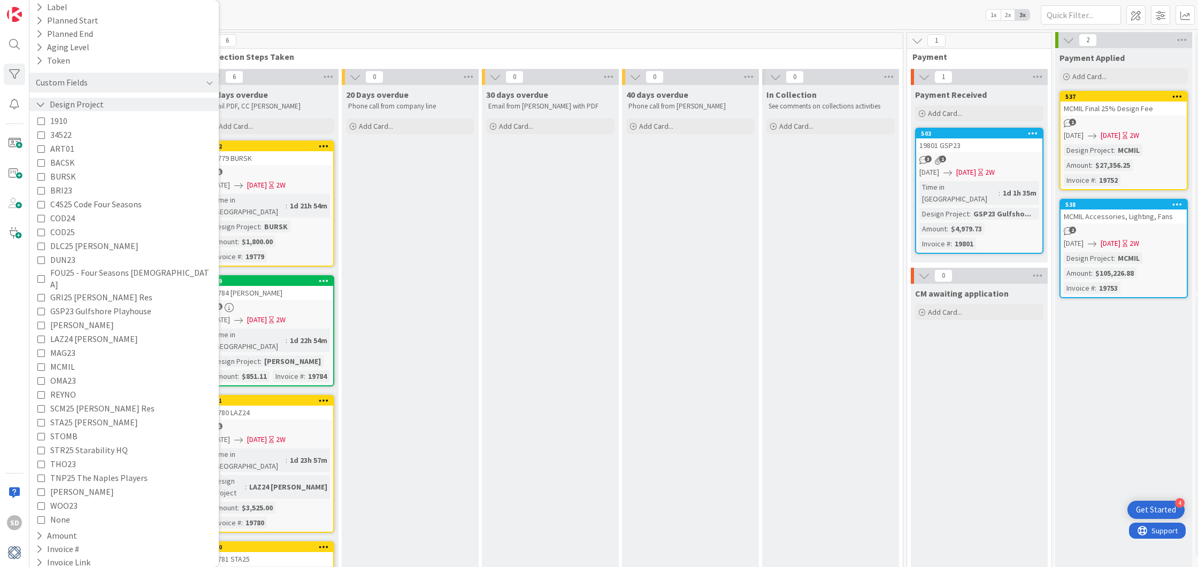
click at [48, 102] on button "Design Project" at bounding box center [70, 104] width 70 height 13
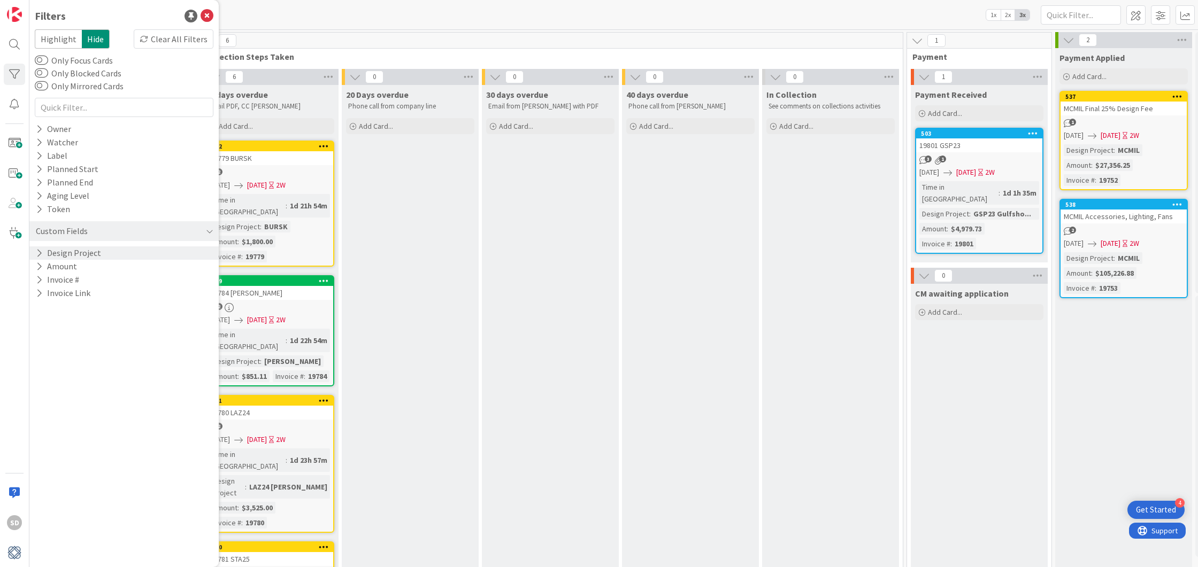
scroll to position [0, 0]
click at [53, 156] on div "Label" at bounding box center [52, 155] width 34 height 13
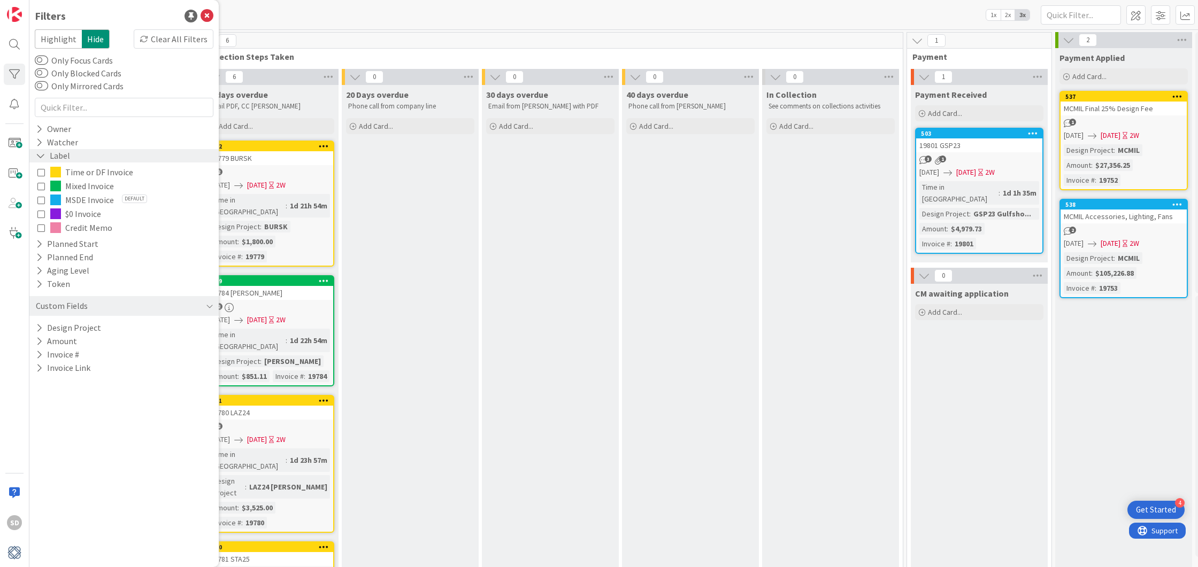
click at [43, 156] on icon at bounding box center [41, 155] width 10 height 9
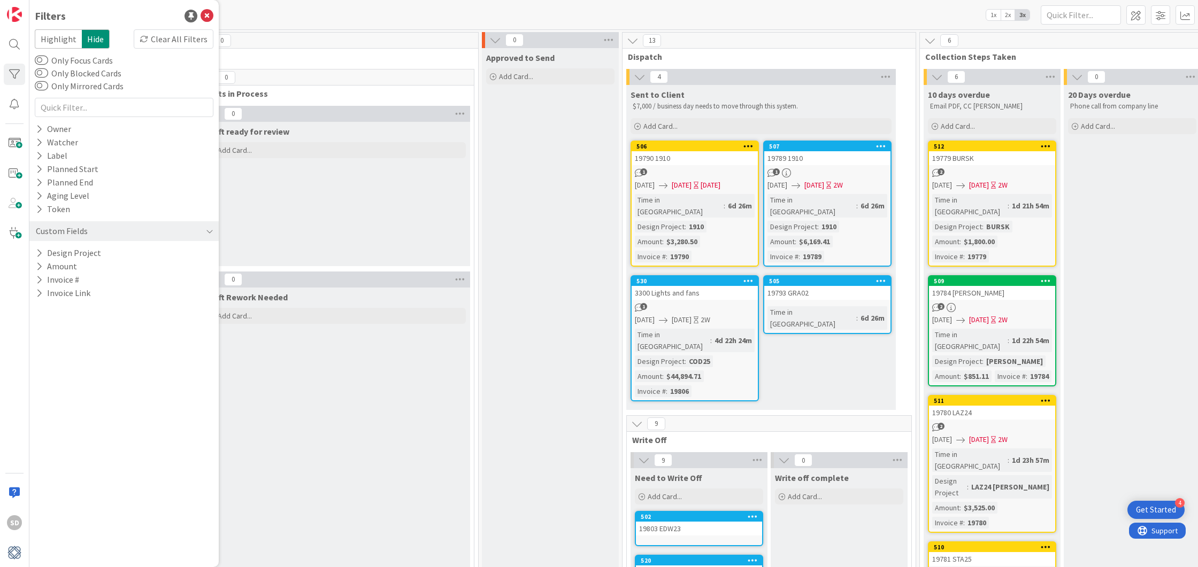
scroll to position [0, 60]
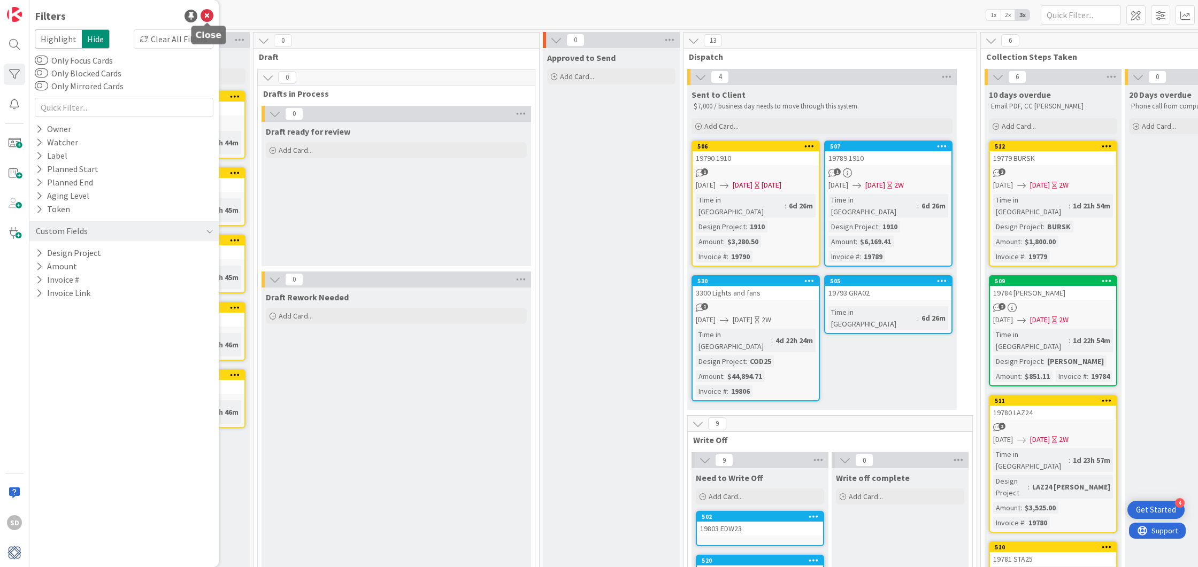
click at [209, 13] on icon at bounding box center [207, 16] width 13 height 13
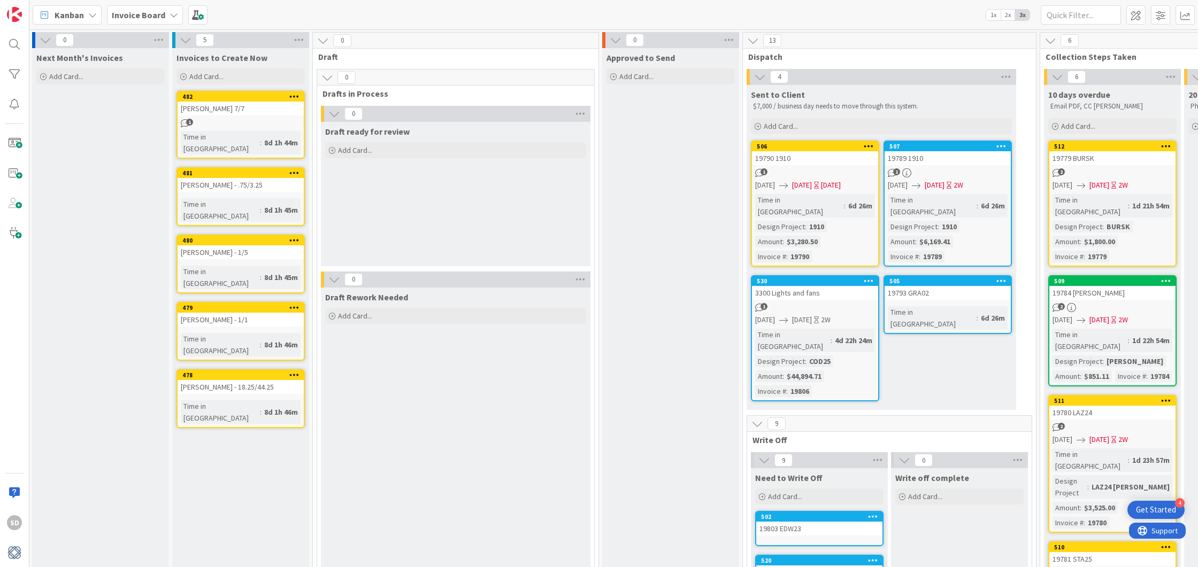
scroll to position [0, 0]
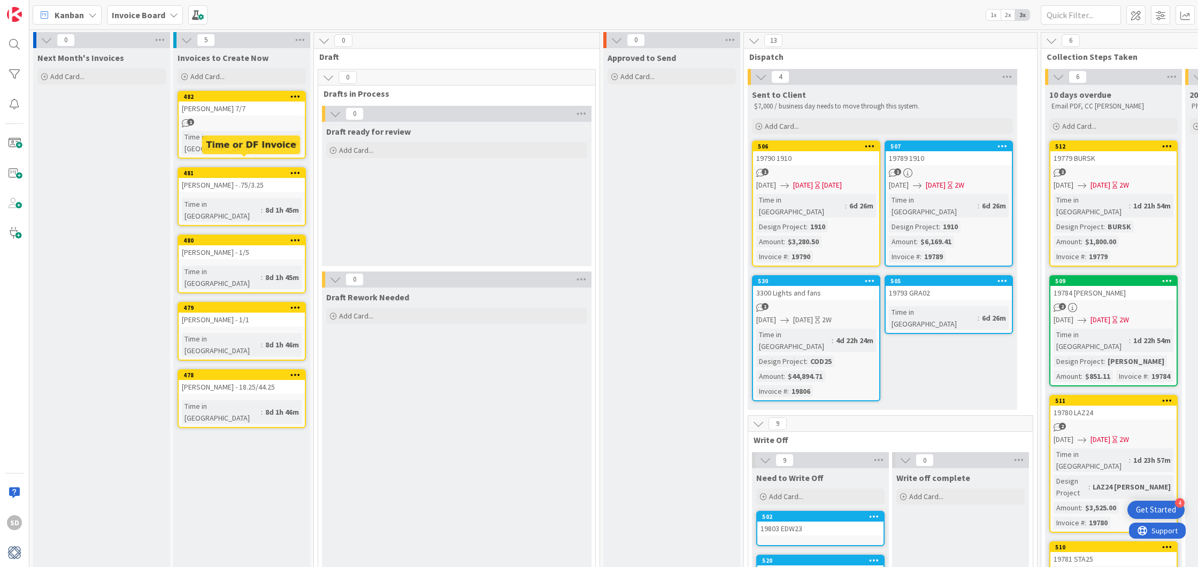
click at [245, 169] on div "481" at bounding box center [243, 172] width 121 height 7
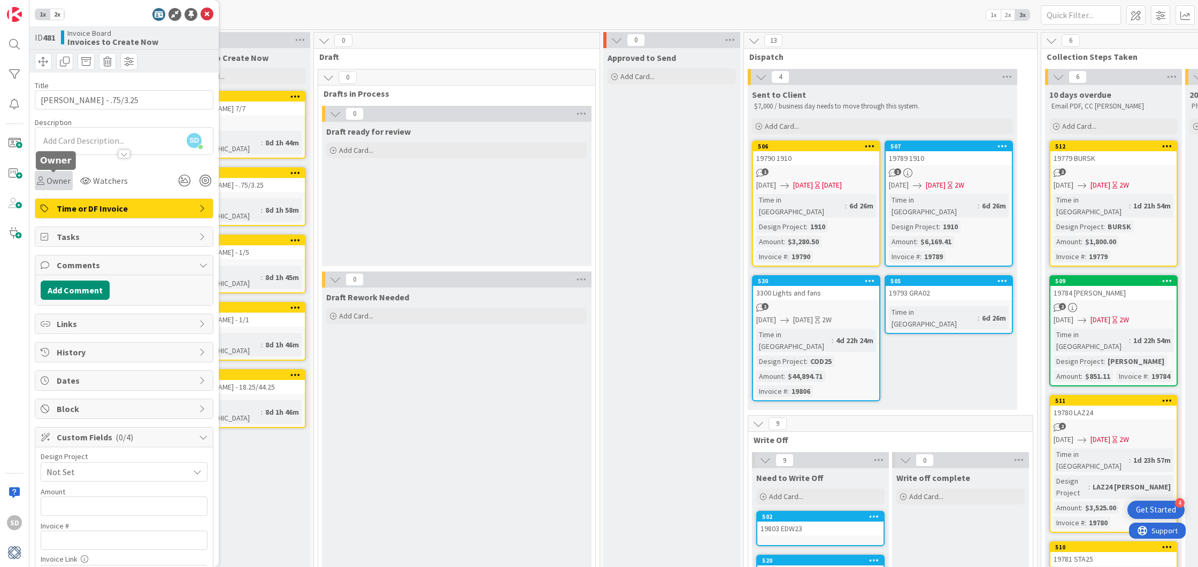
click at [68, 184] on span "Owner" at bounding box center [59, 180] width 24 height 13
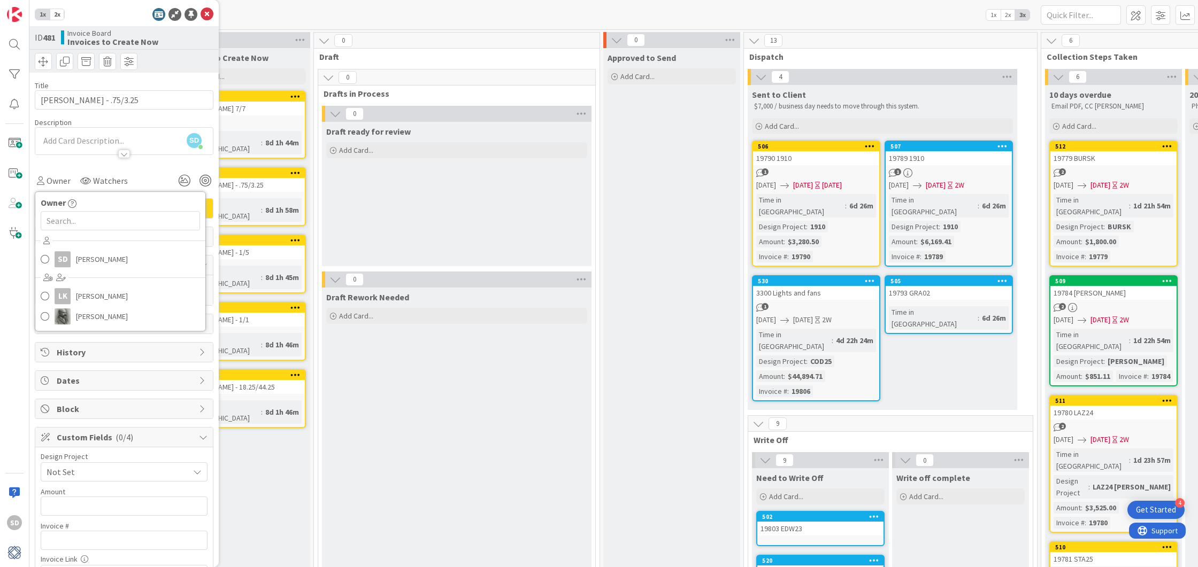
click at [144, 178] on div "Owner Owner SD Staci Davidson LK Lisa Kahn Philip Allen Watchers" at bounding box center [124, 180] width 179 height 19
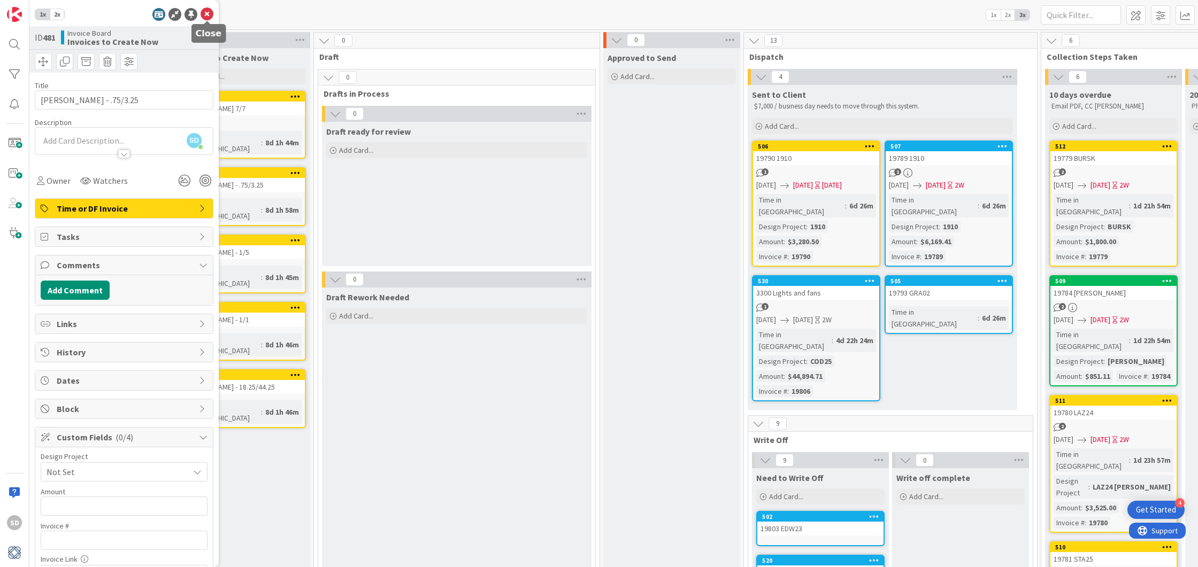
click at [206, 12] on icon at bounding box center [207, 14] width 13 height 13
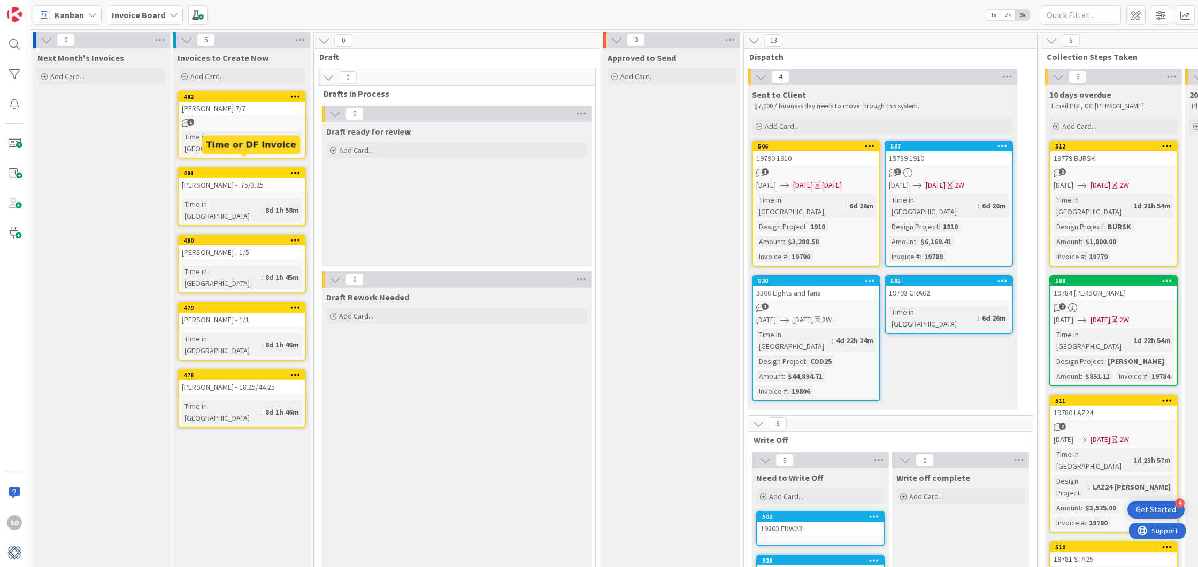
click at [243, 169] on div "481" at bounding box center [243, 172] width 121 height 7
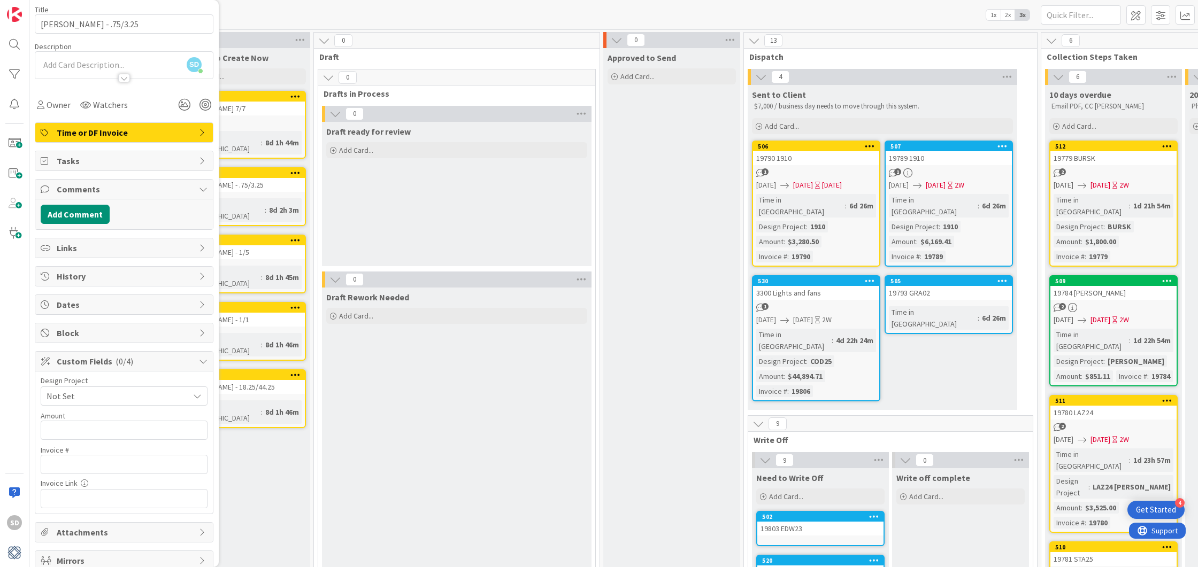
scroll to position [108, 0]
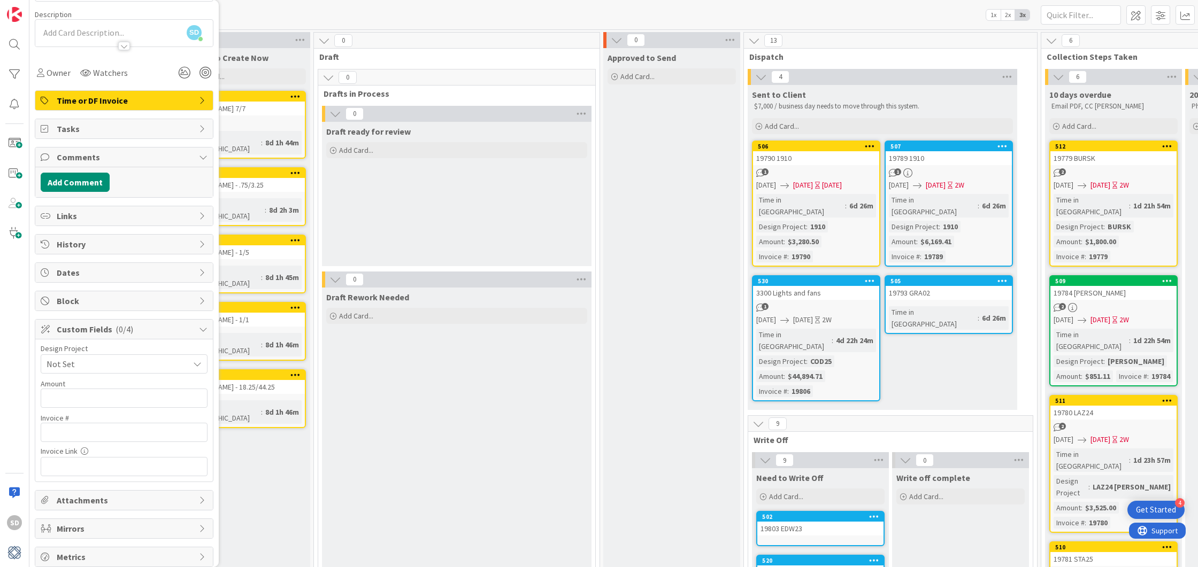
click at [102, 453] on span "Attachments" at bounding box center [125, 500] width 137 height 13
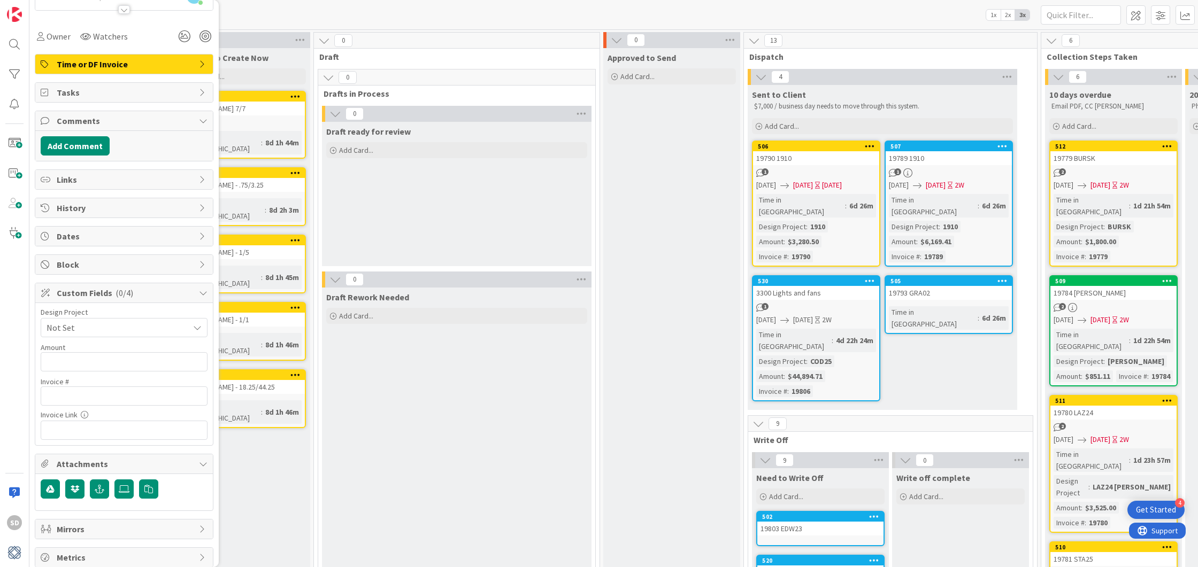
scroll to position [0, 0]
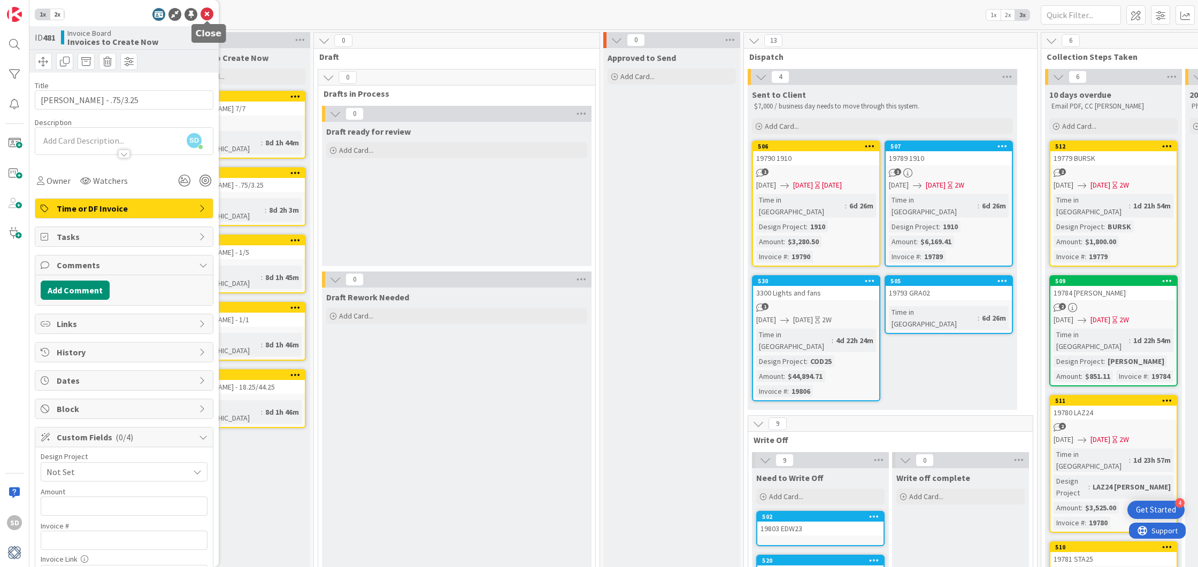
click at [206, 16] on icon at bounding box center [207, 14] width 13 height 13
